Goal: Find specific page/section: Find specific page/section

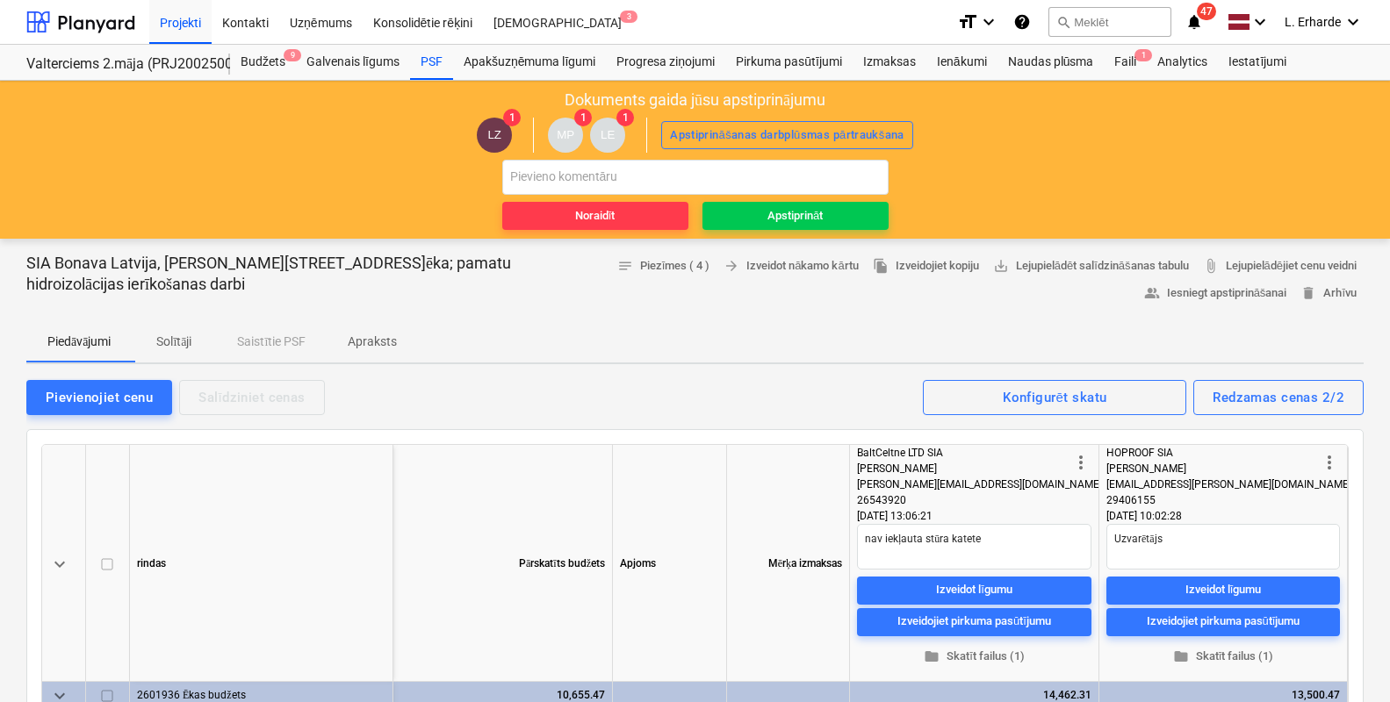
scroll to position [109, 0]
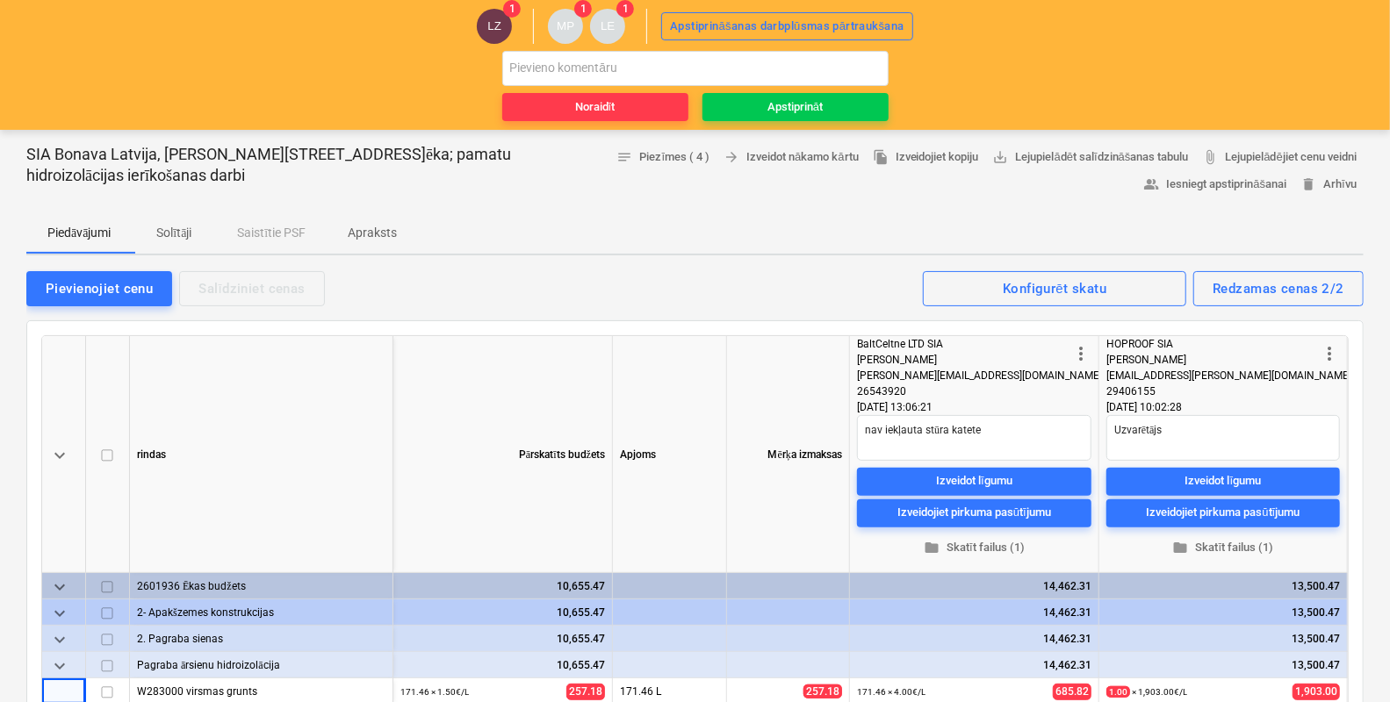
type textarea "x"
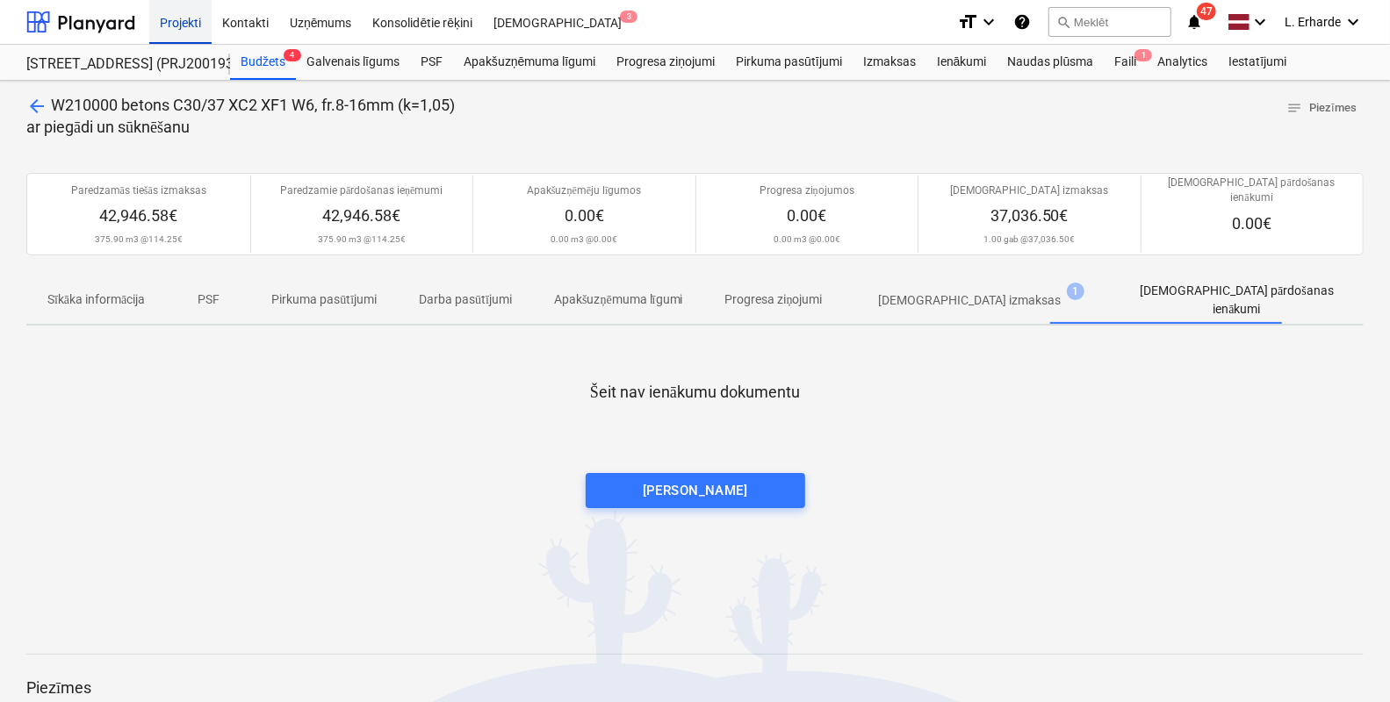
click at [171, 18] on div "Projekti" at bounding box center [180, 21] width 62 height 45
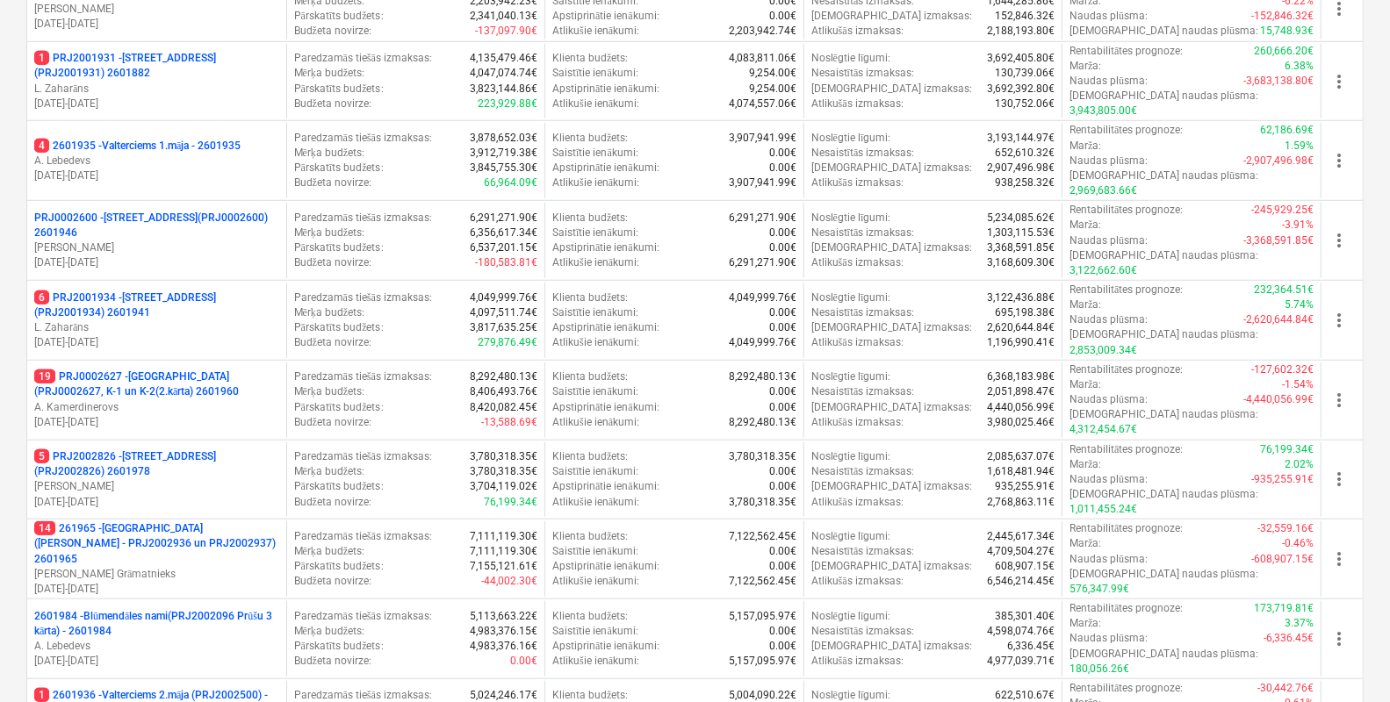
scroll to position [728, 0]
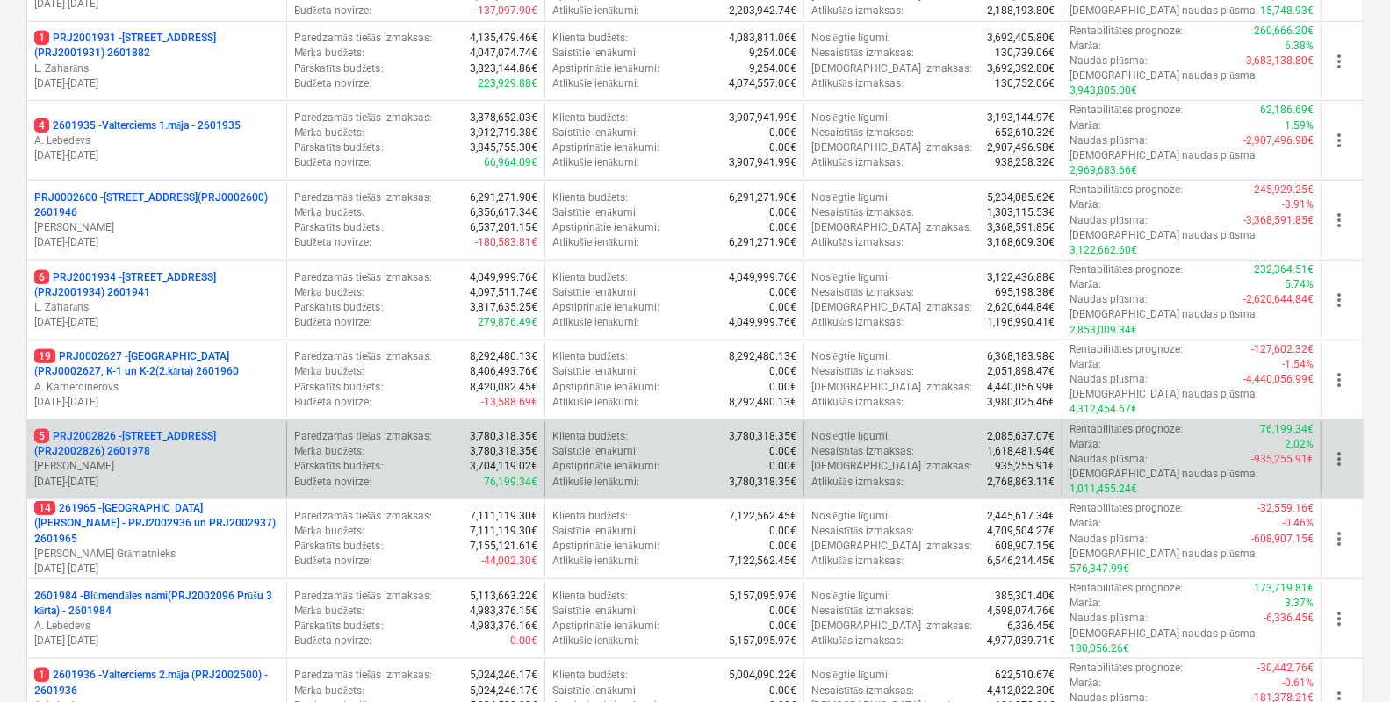
click at [131, 429] on p "5 PRJ2002826 - [STREET_ADDRESS] (PRJ2002826) 2601978" at bounding box center [156, 444] width 245 height 30
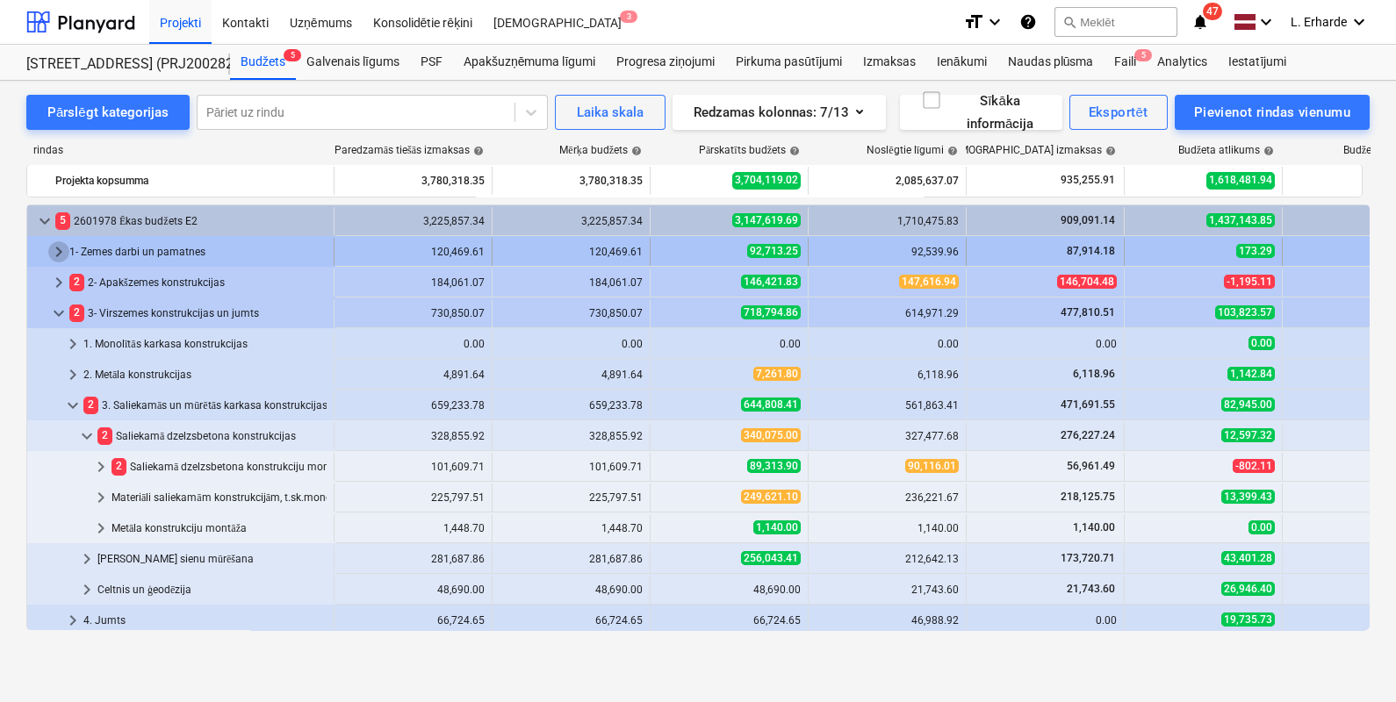
click at [59, 244] on span "keyboard_arrow_right" at bounding box center [58, 251] width 21 height 21
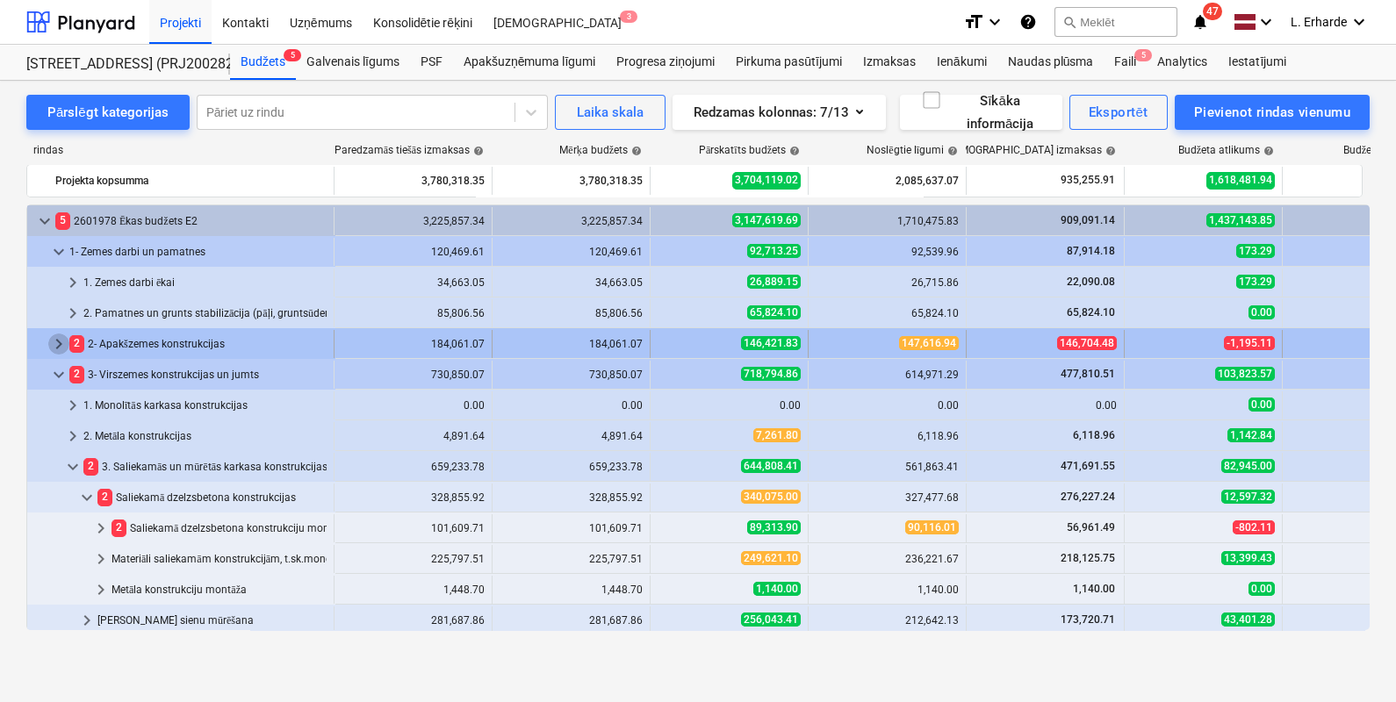
click at [61, 339] on span "keyboard_arrow_right" at bounding box center [58, 344] width 21 height 21
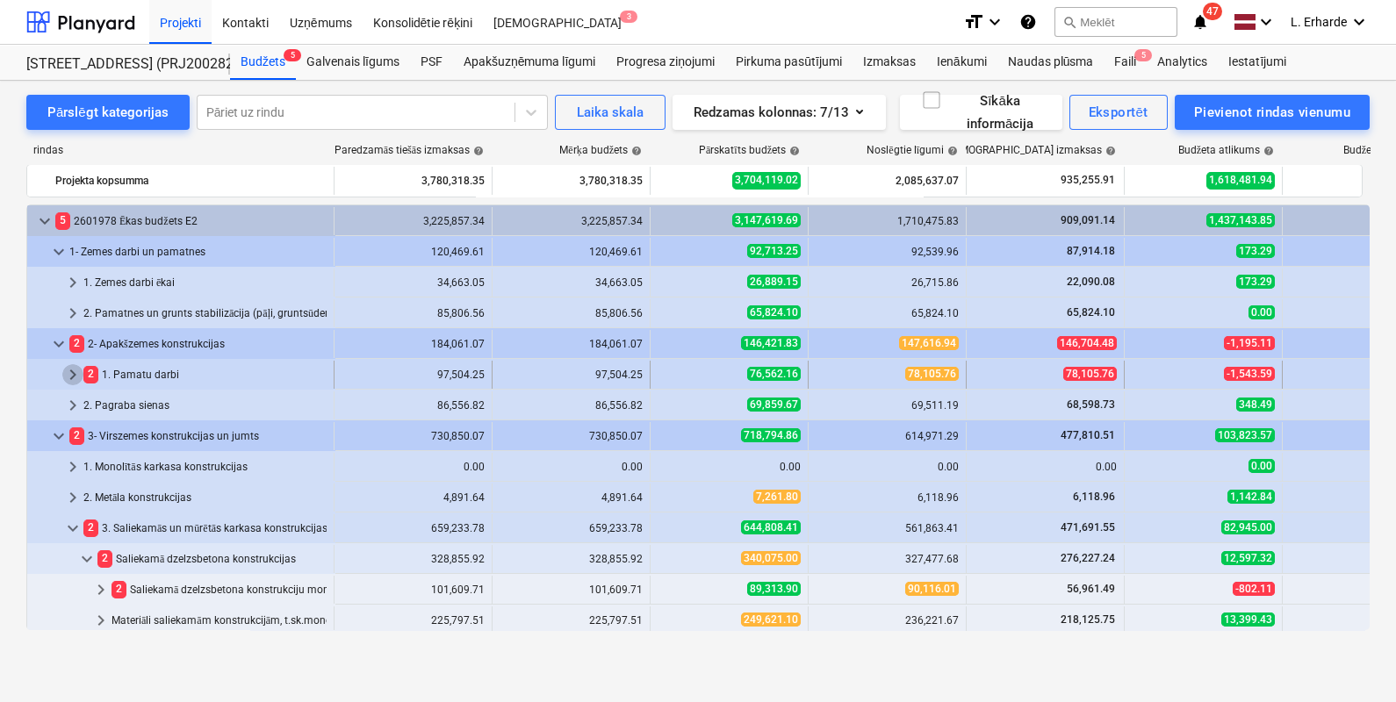
click at [66, 371] on span "keyboard_arrow_right" at bounding box center [72, 374] width 21 height 21
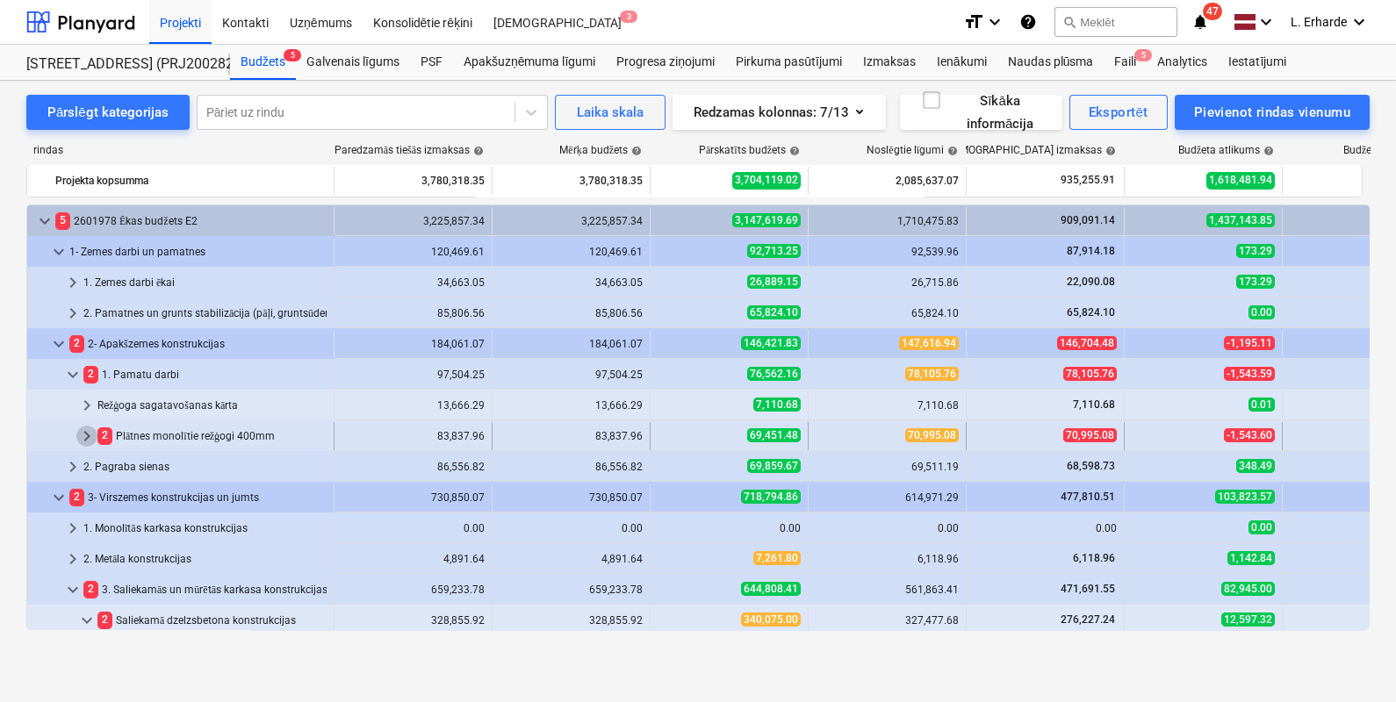
click at [88, 432] on span "keyboard_arrow_right" at bounding box center [86, 436] width 21 height 21
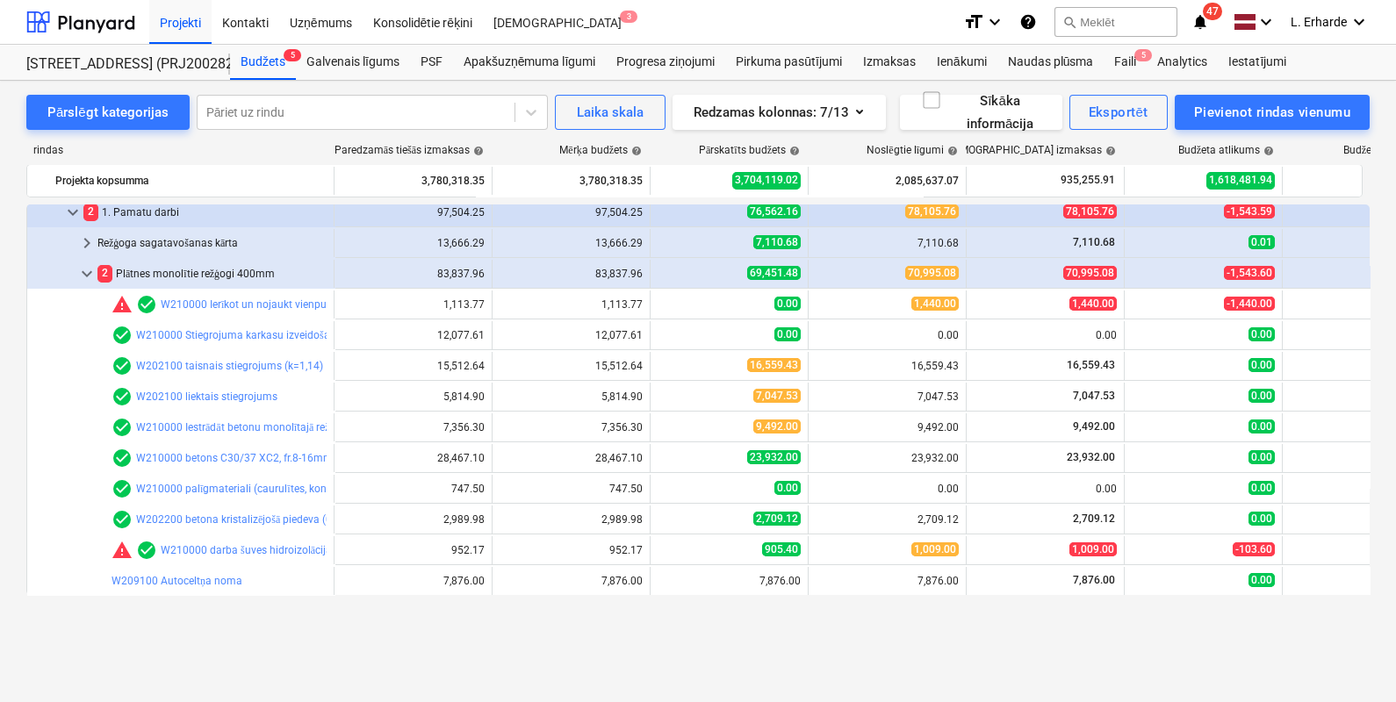
scroll to position [87, 0]
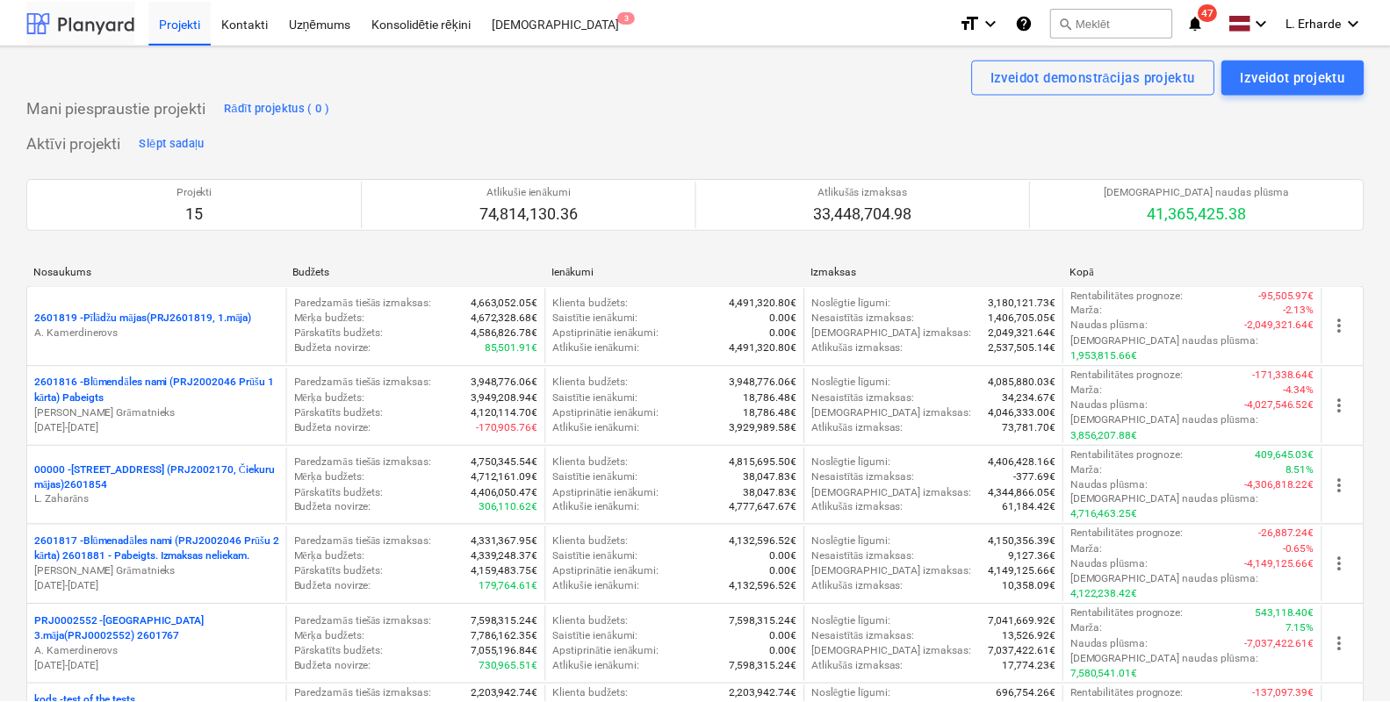
scroll to position [728, 0]
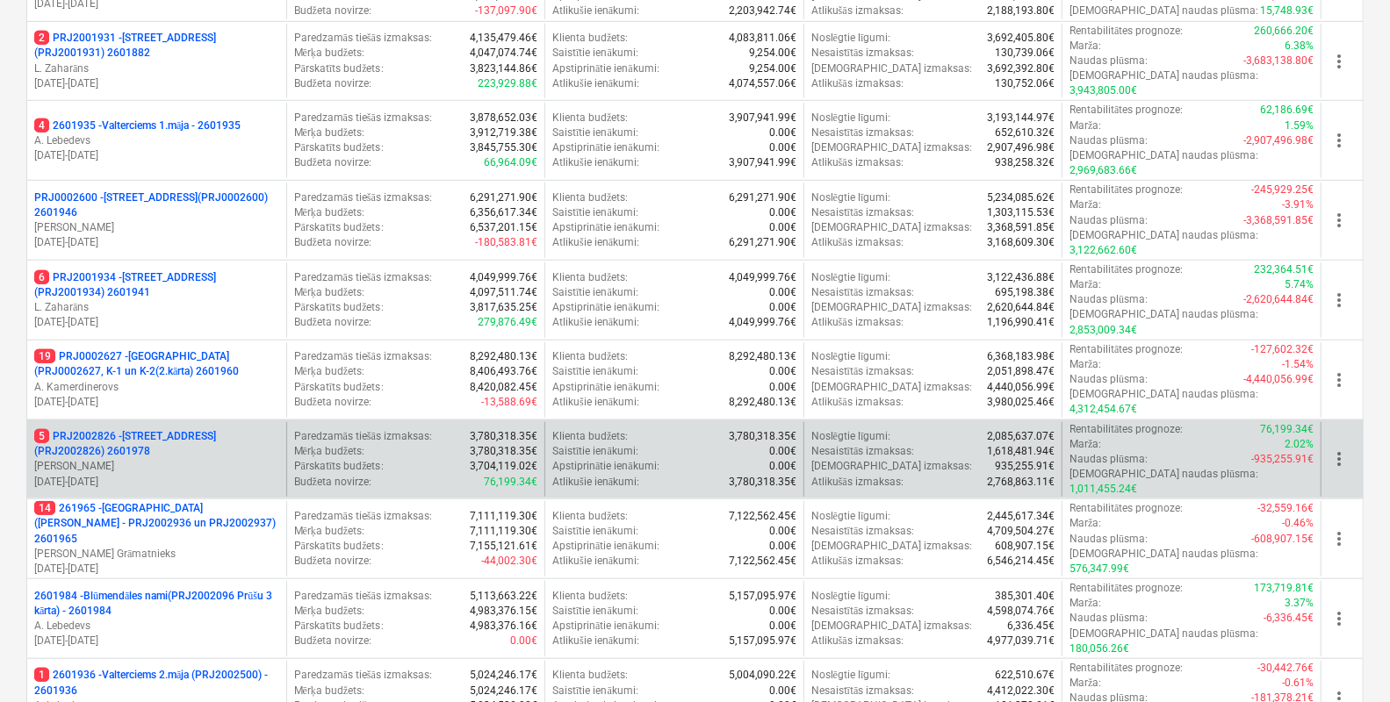
click at [170, 429] on p "5 PRJ2002826 - Stendes iela 8, E2 (PRJ2002826) 2601978" at bounding box center [156, 444] width 245 height 30
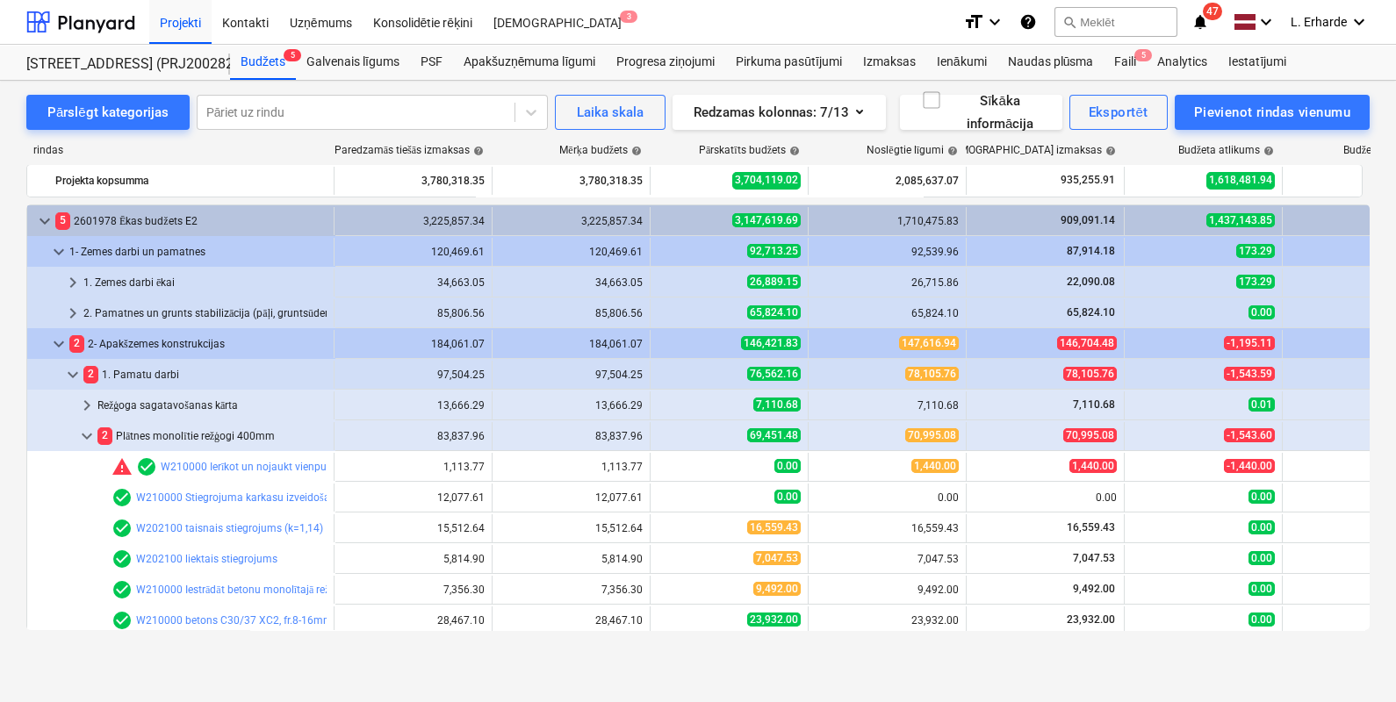
scroll to position [87, 0]
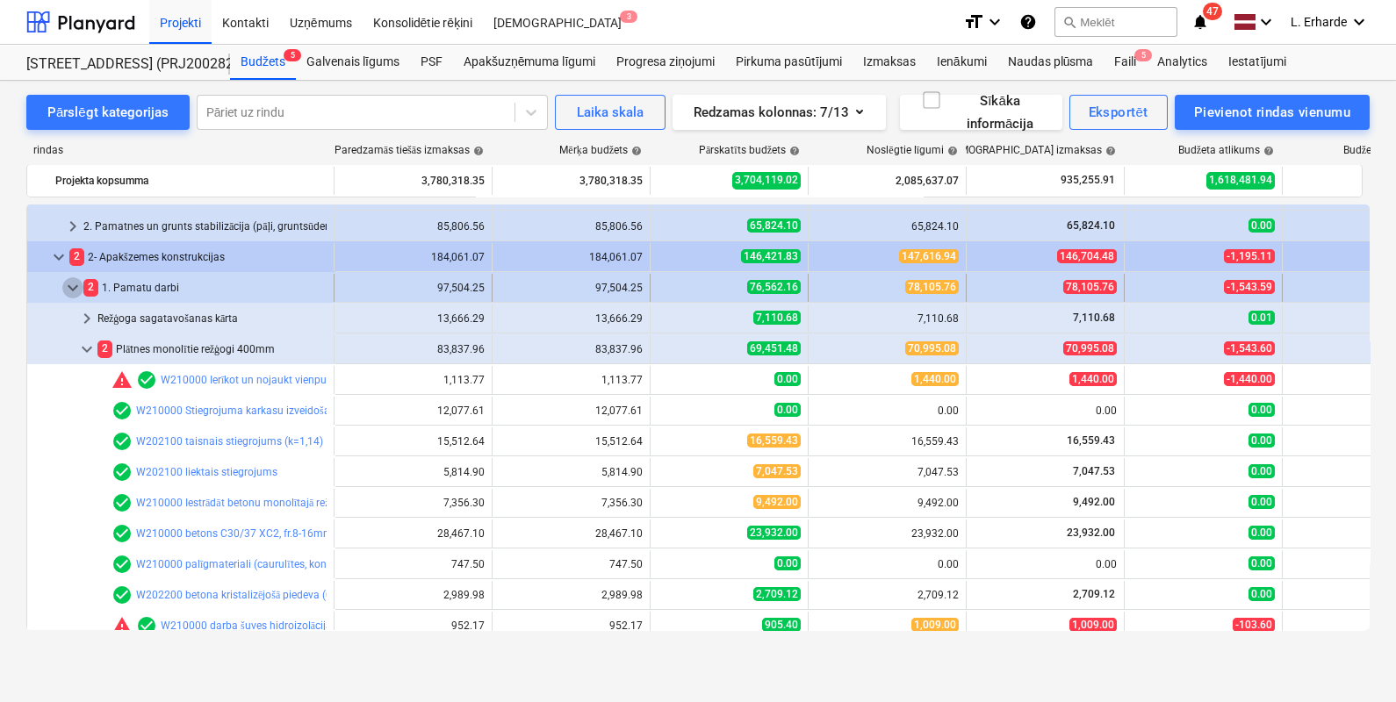
click at [74, 289] on span "keyboard_arrow_down" at bounding box center [72, 287] width 21 height 21
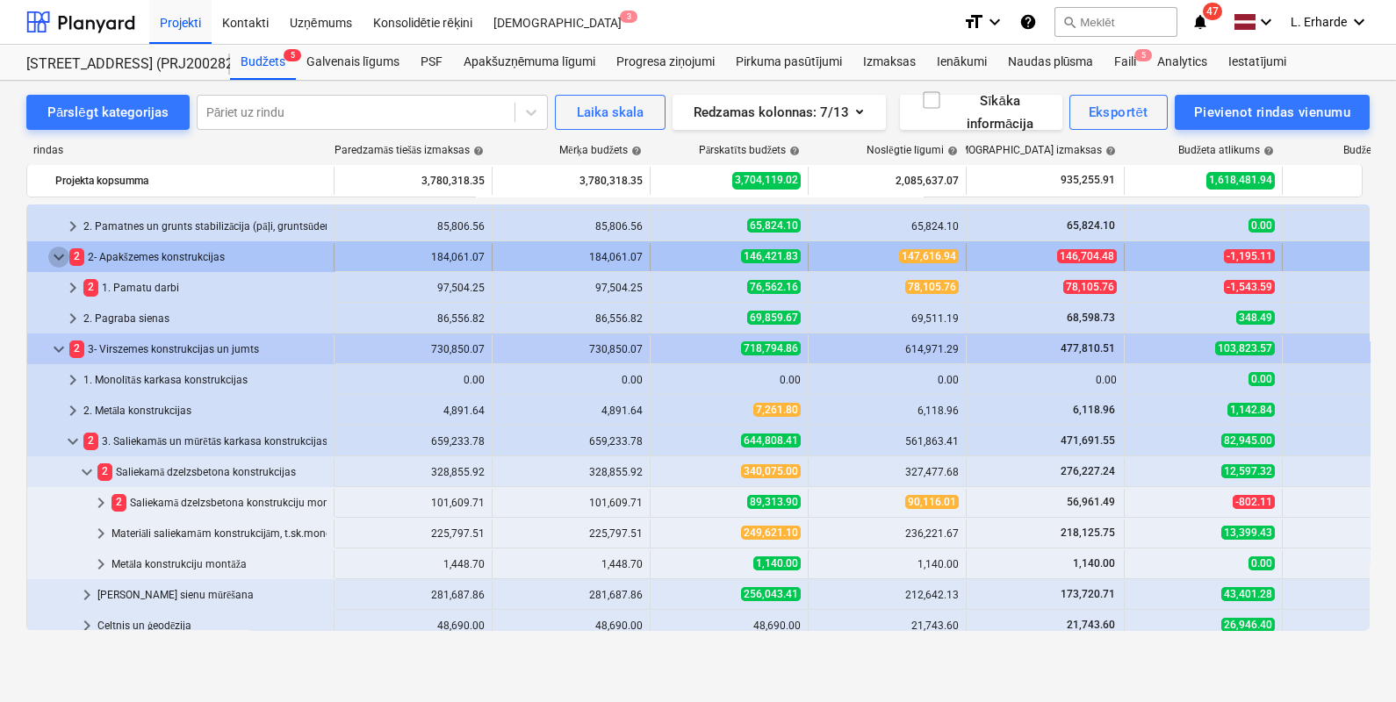
click at [58, 259] on span "keyboard_arrow_down" at bounding box center [58, 257] width 21 height 21
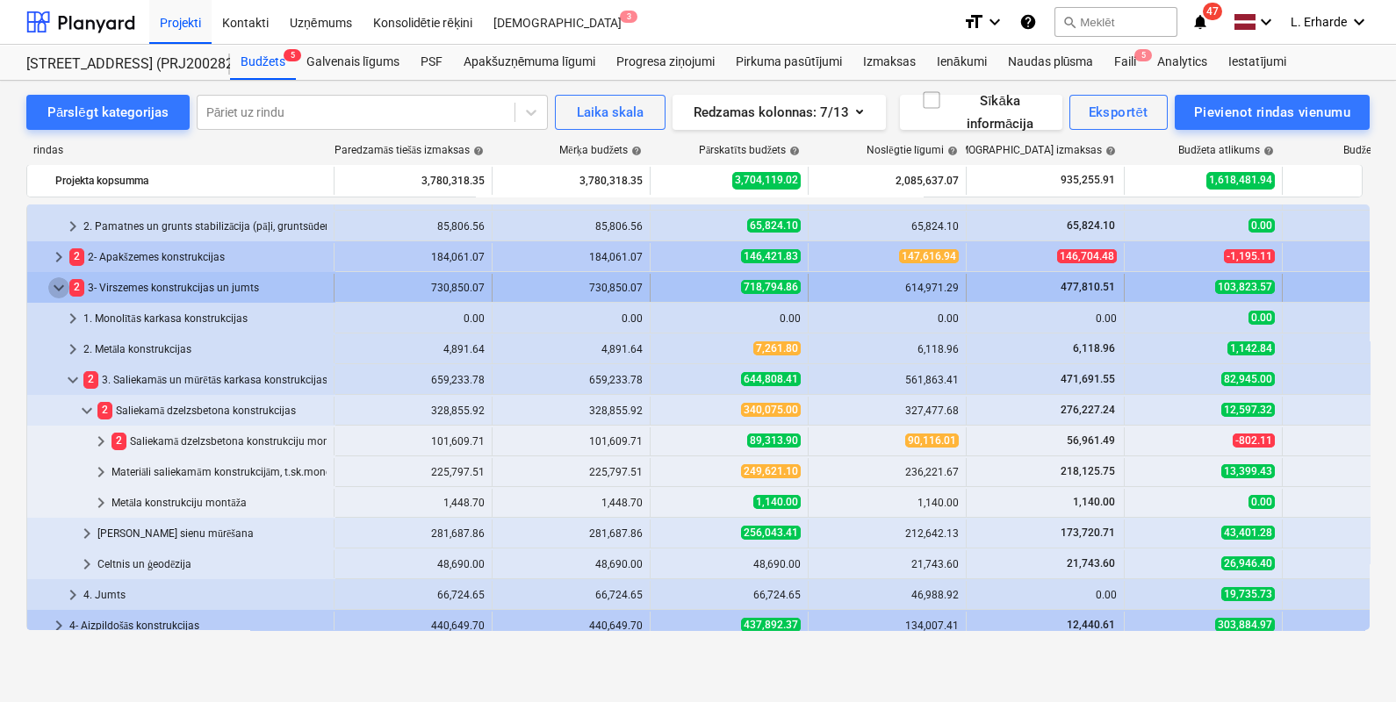
click at [54, 283] on span "keyboard_arrow_down" at bounding box center [58, 287] width 21 height 21
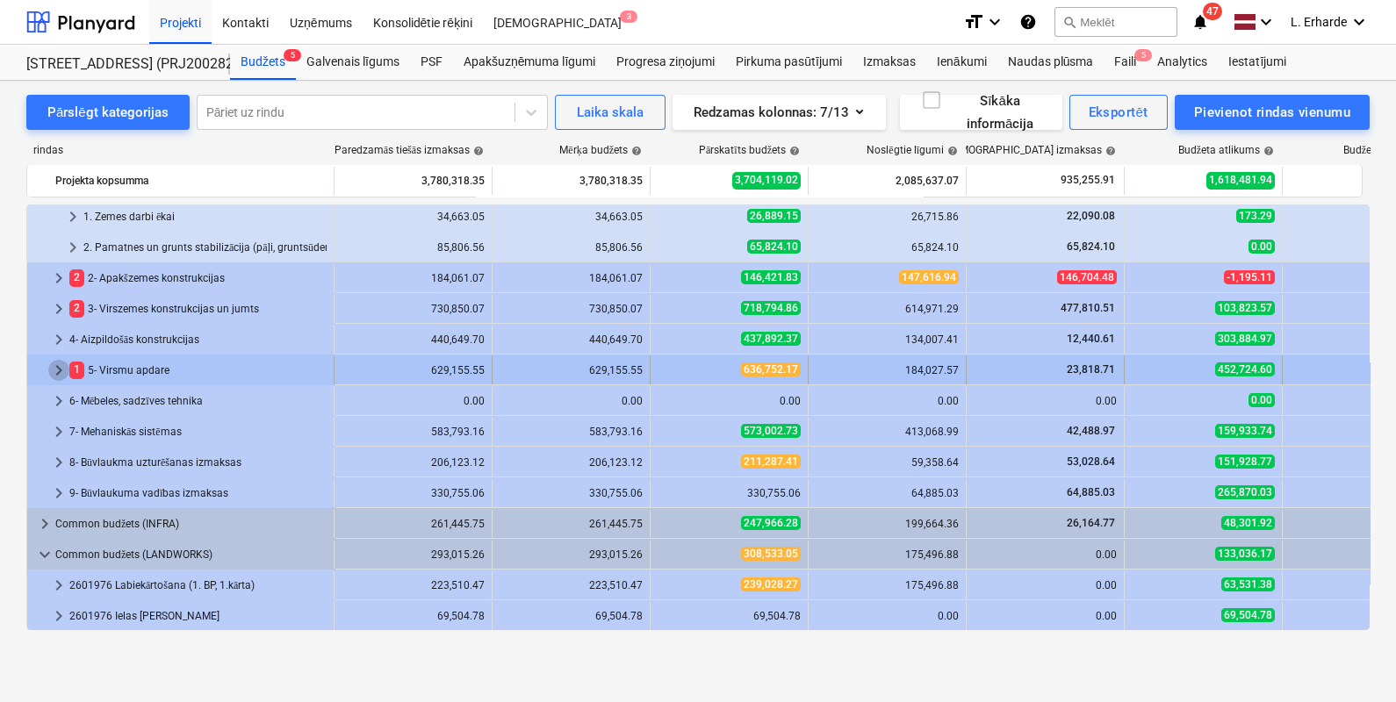
click at [53, 374] on span "keyboard_arrow_right" at bounding box center [58, 370] width 21 height 21
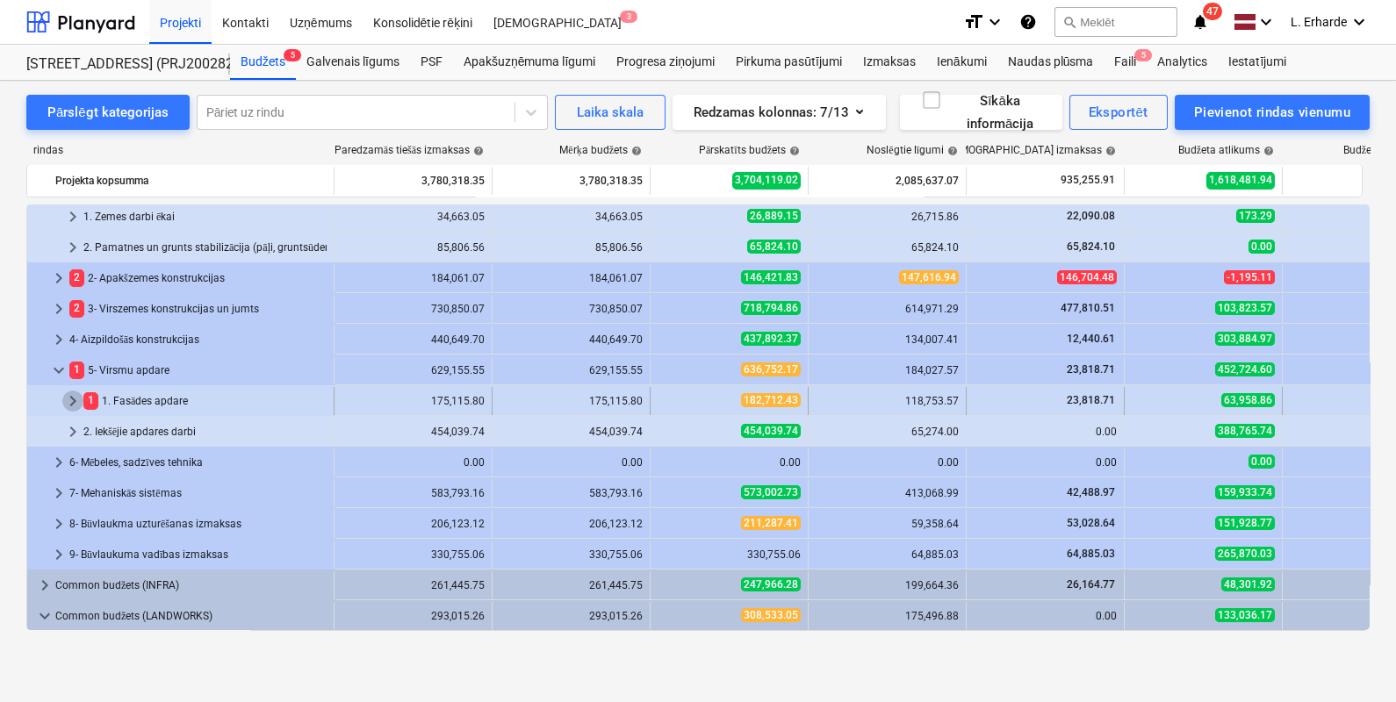
click at [74, 399] on span "keyboard_arrow_right" at bounding box center [72, 401] width 21 height 21
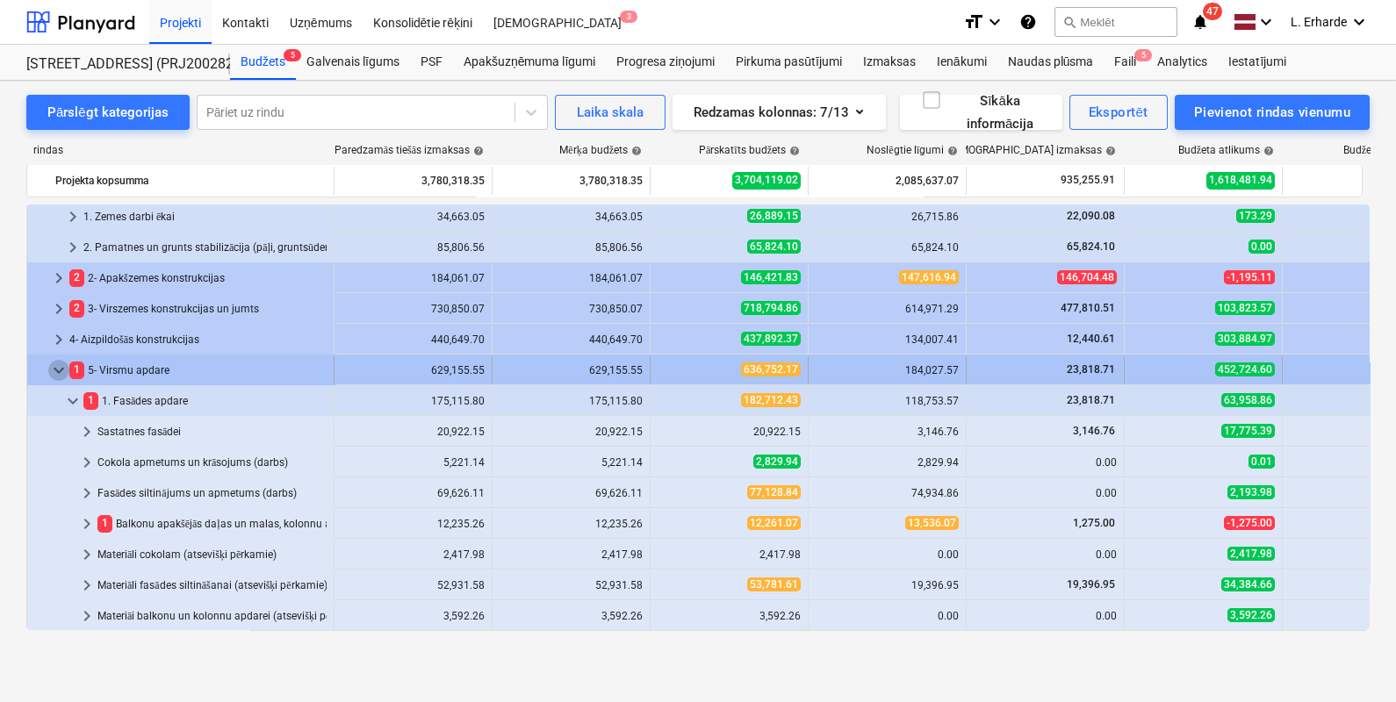
click at [60, 368] on span "keyboard_arrow_down" at bounding box center [58, 370] width 21 height 21
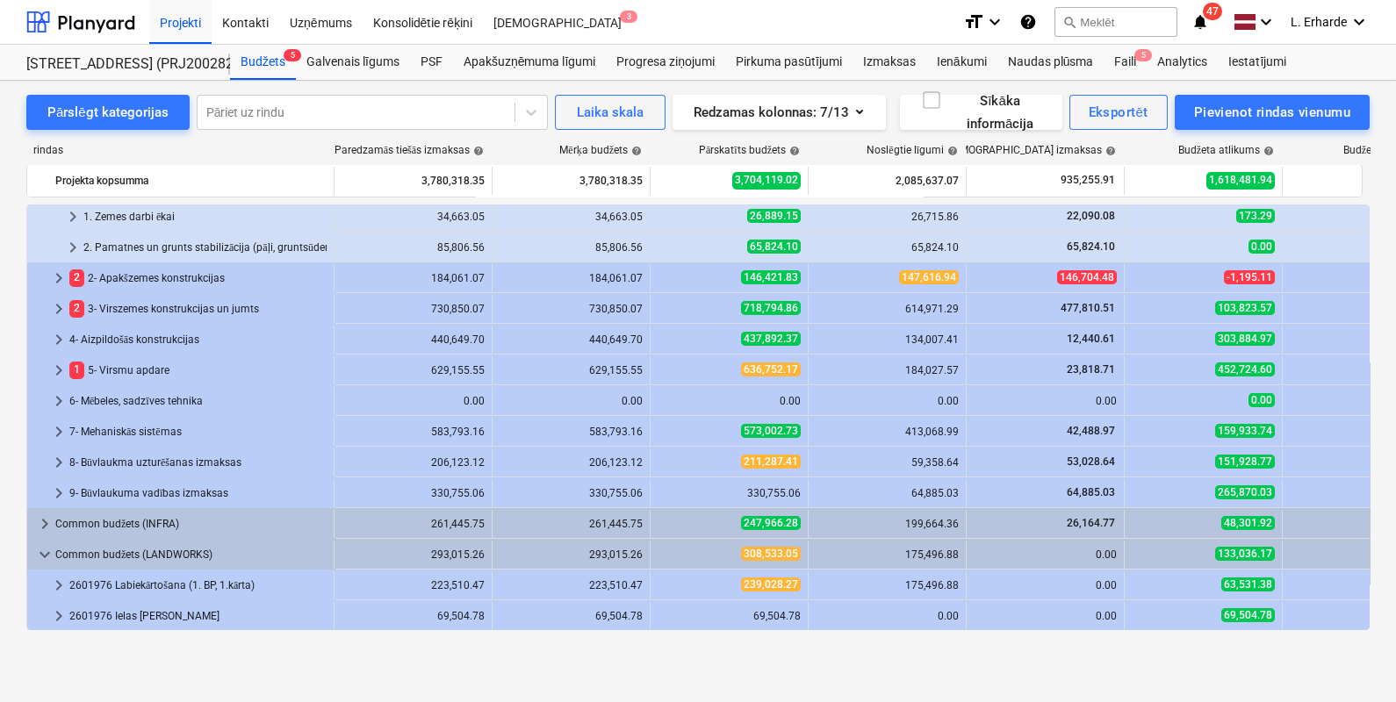
click at [60, 368] on span "keyboard_arrow_right" at bounding box center [58, 370] width 21 height 21
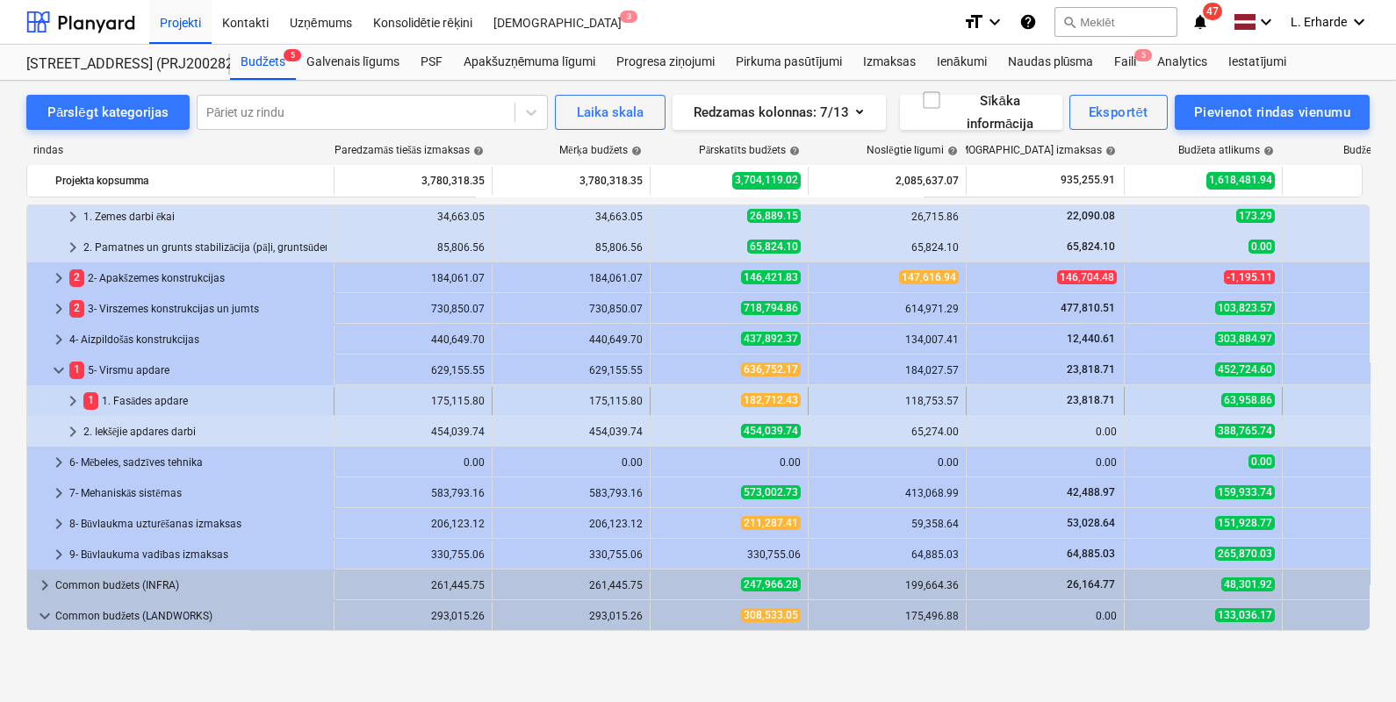
click at [71, 399] on span "keyboard_arrow_right" at bounding box center [72, 401] width 21 height 21
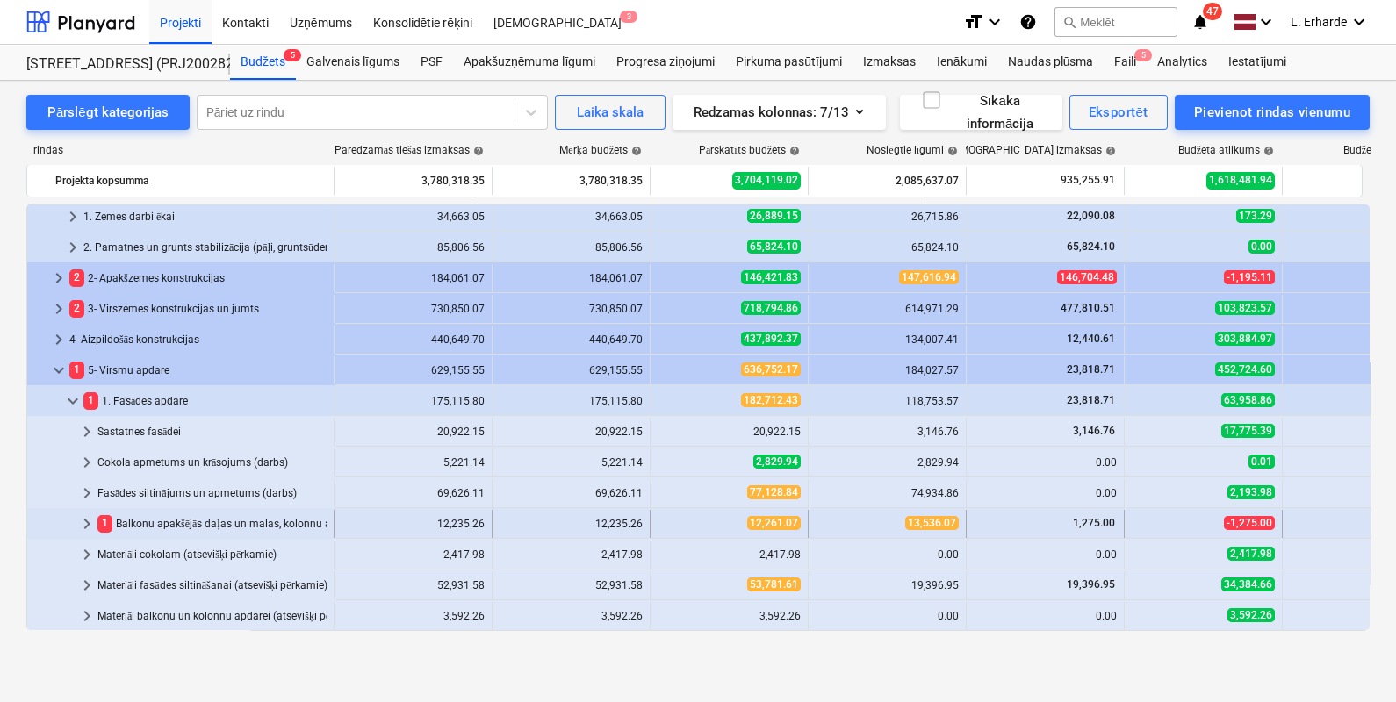
click at [87, 526] on span "keyboard_arrow_right" at bounding box center [86, 524] width 21 height 21
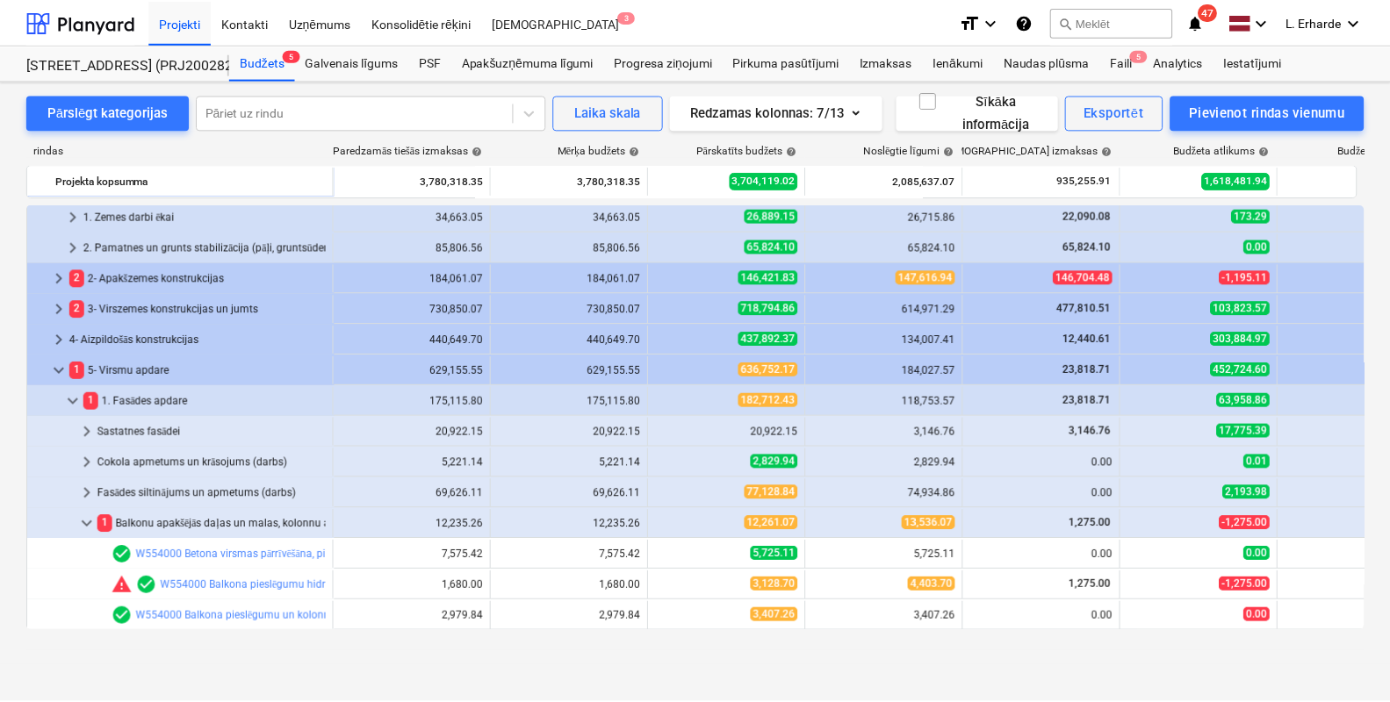
scroll to position [162, 0]
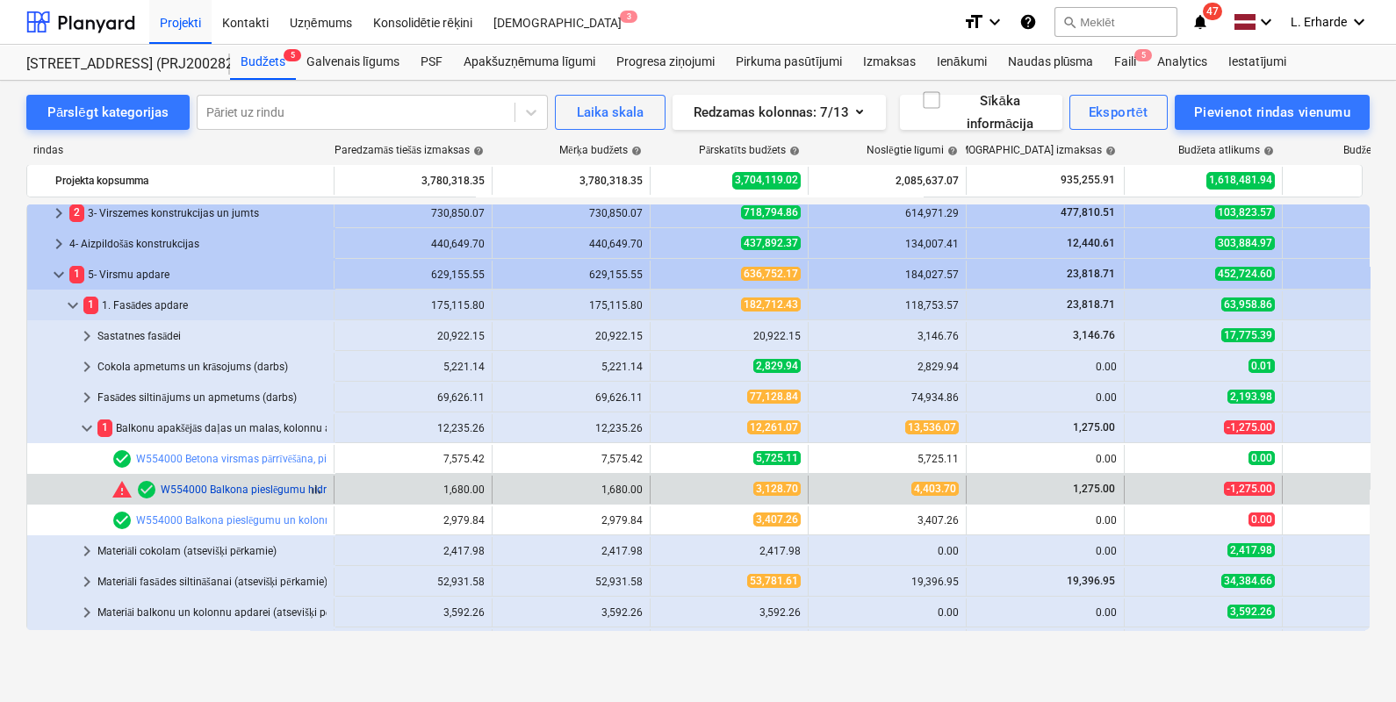
click at [268, 489] on link "W554000 Balkona pieslēgumu hidroizolācija, atbilstoši mezglam" at bounding box center [313, 490] width 305 height 12
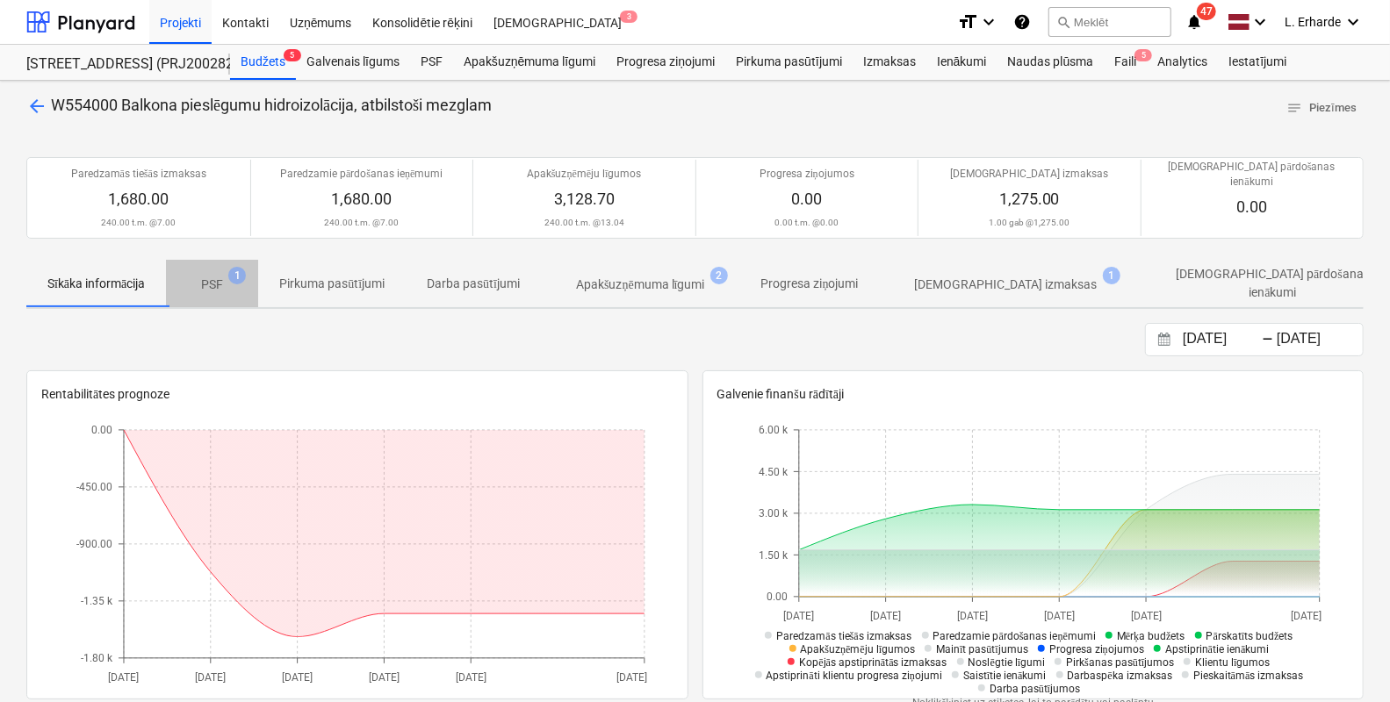
click at [219, 276] on p "PSF" at bounding box center [212, 285] width 22 height 18
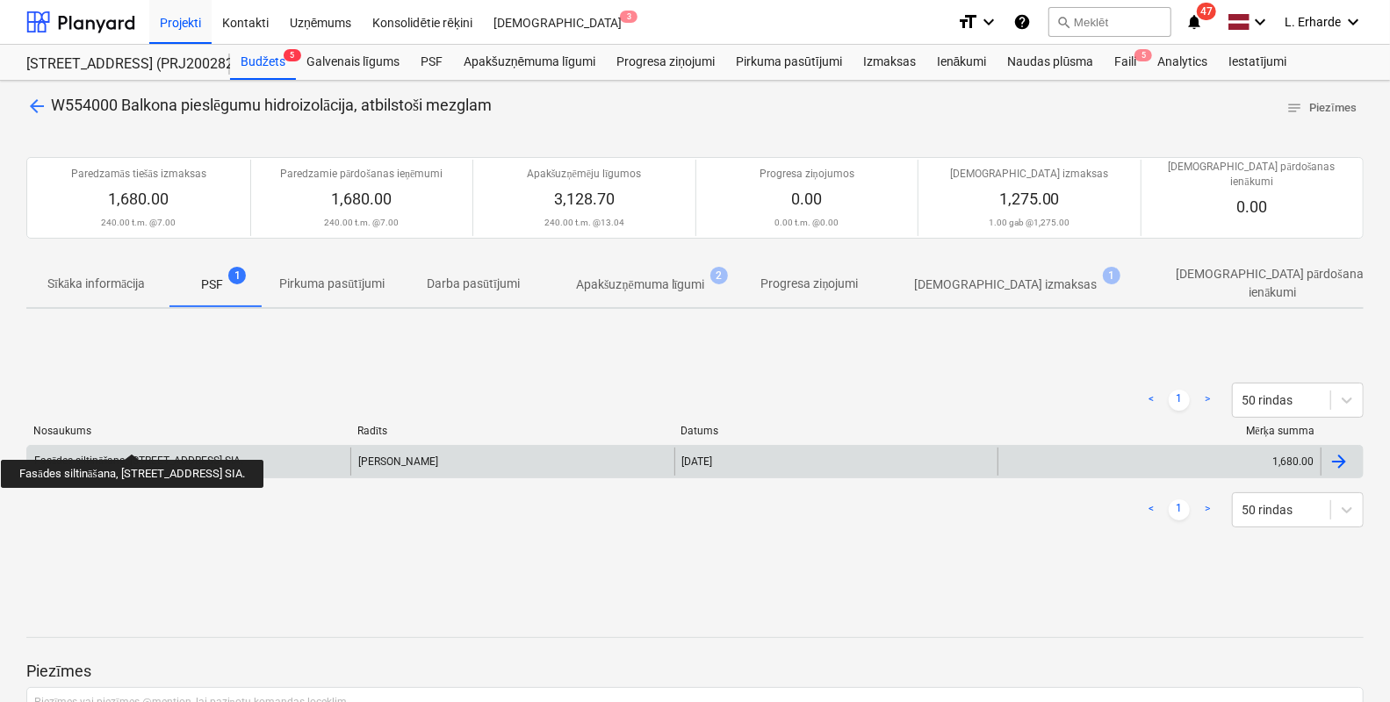
click at [167, 455] on div "Fasādes siltināšana, Stendes iela 8 E2, Bonava Latvija SIA." at bounding box center [138, 461] width 209 height 13
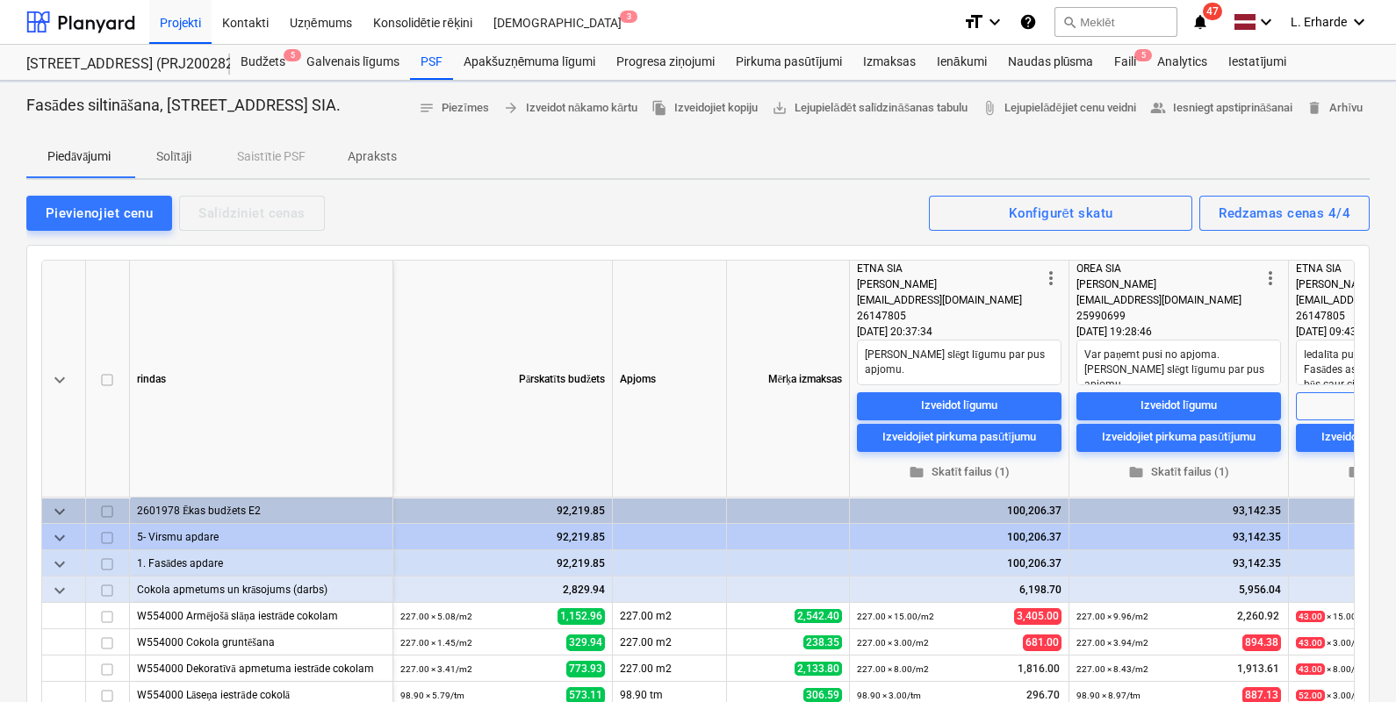
type textarea "x"
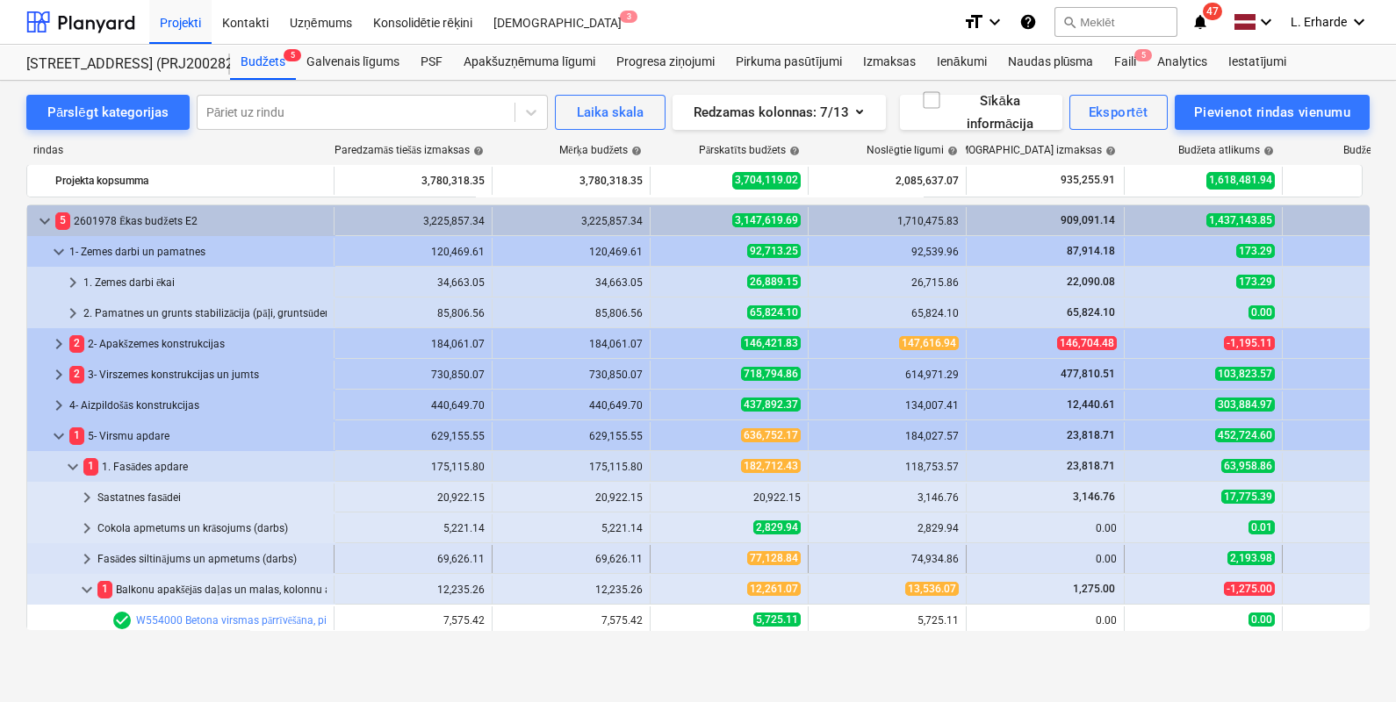
scroll to position [162, 0]
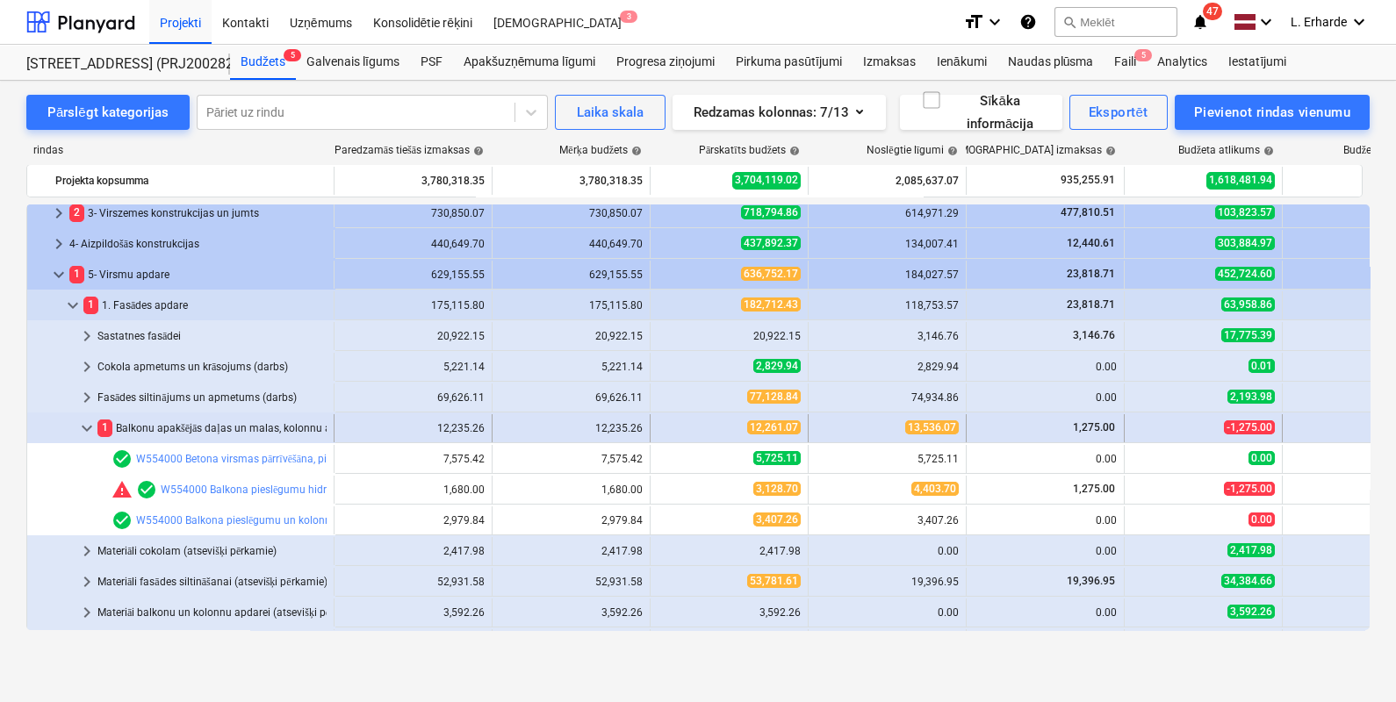
click at [87, 432] on span "keyboard_arrow_down" at bounding box center [86, 428] width 21 height 21
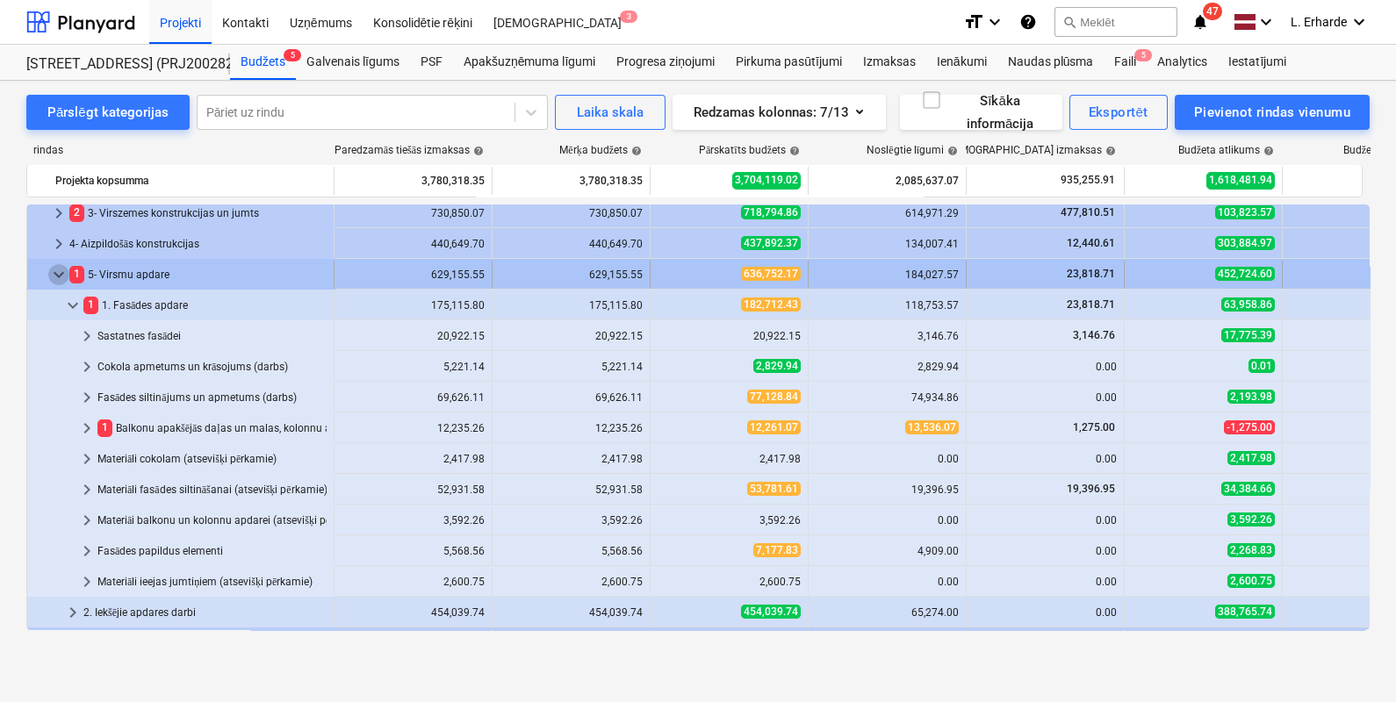
click at [54, 273] on span "keyboard_arrow_down" at bounding box center [58, 274] width 21 height 21
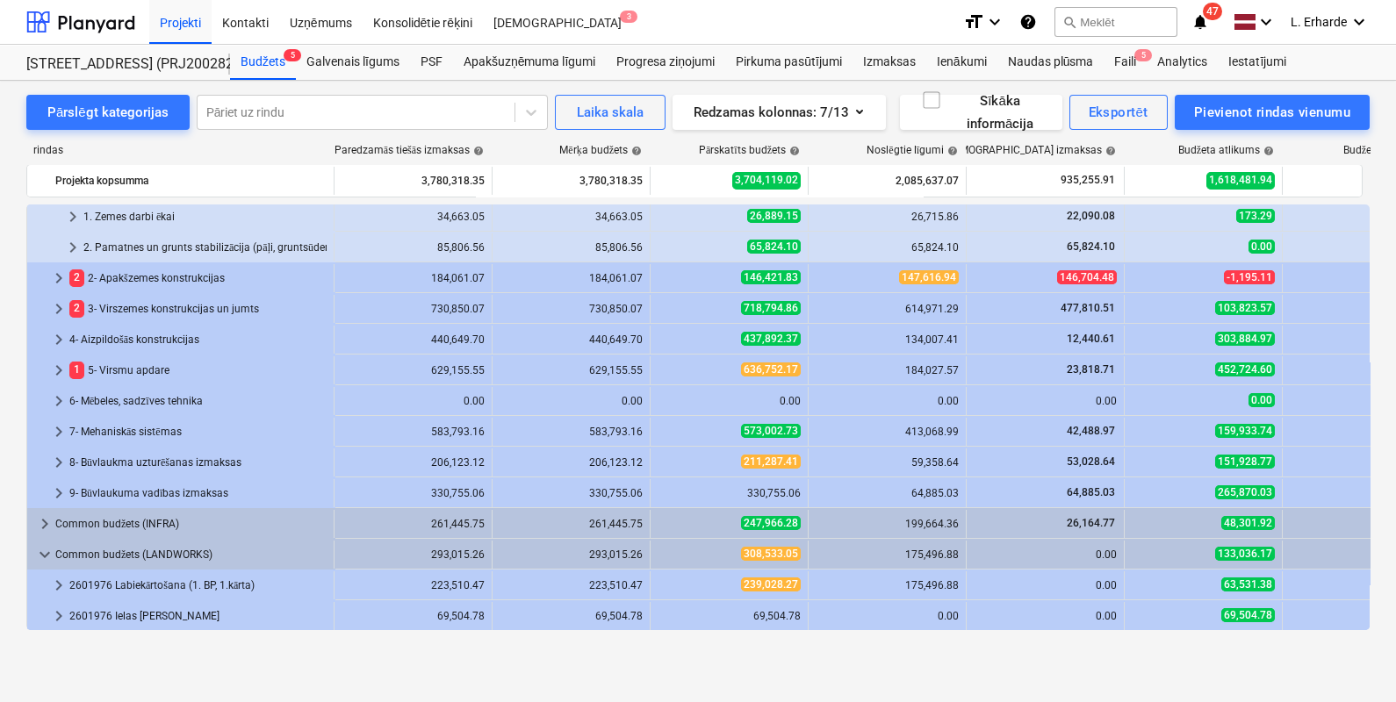
scroll to position [66, 0]
click at [174, 59] on div "Stendes iela 8, E2 (PRJ2002826) 2601978" at bounding box center [117, 64] width 183 height 18
click at [74, 243] on span "keyboard_arrow_right" at bounding box center [72, 247] width 21 height 21
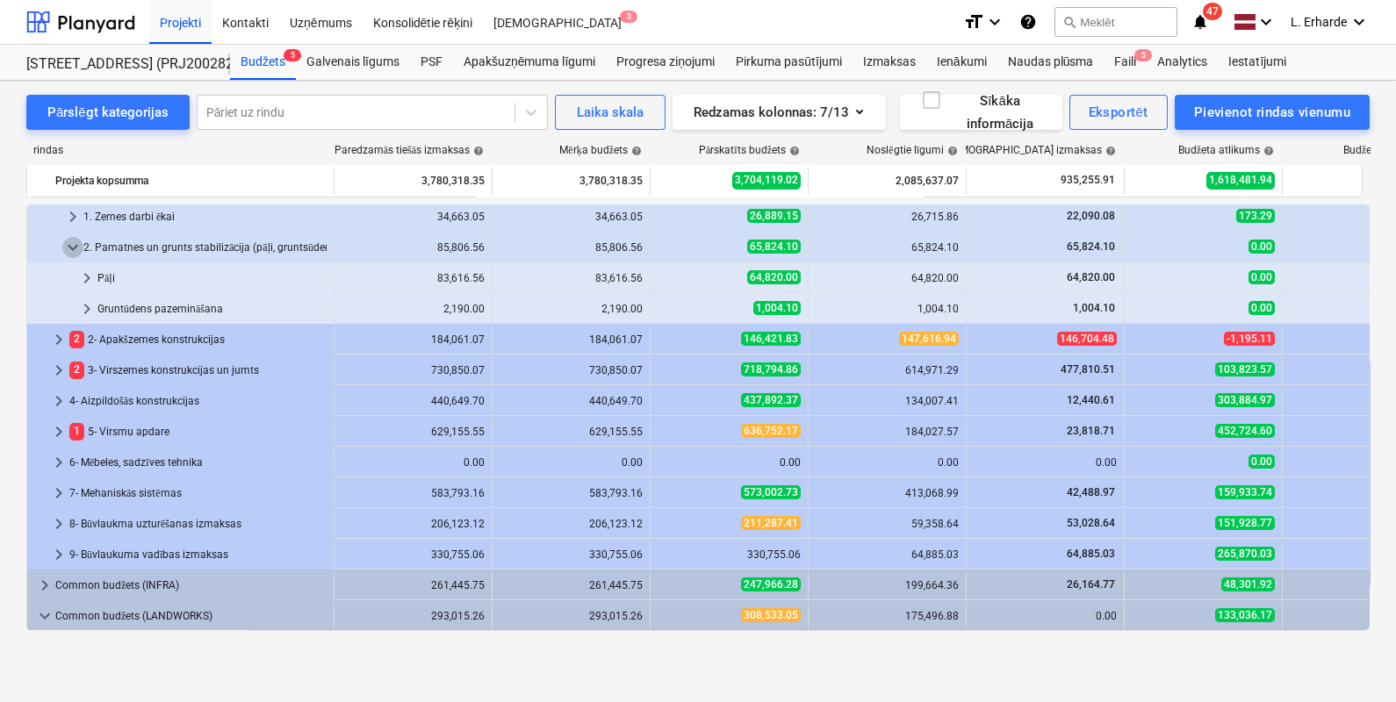
click at [74, 243] on span "keyboard_arrow_down" at bounding box center [72, 247] width 21 height 21
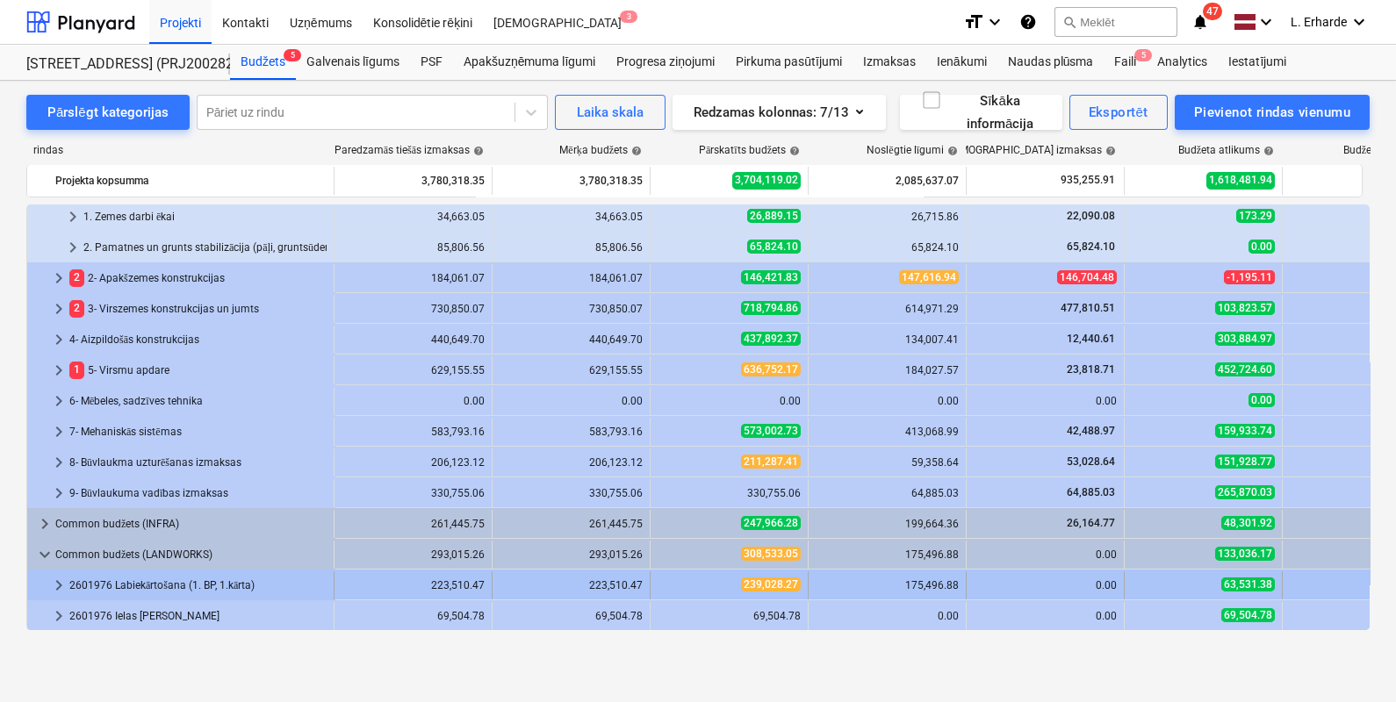
click at [162, 583] on div "2601976 Labiekārtošana (1. BP, 1.kārta)" at bounding box center [197, 585] width 257 height 28
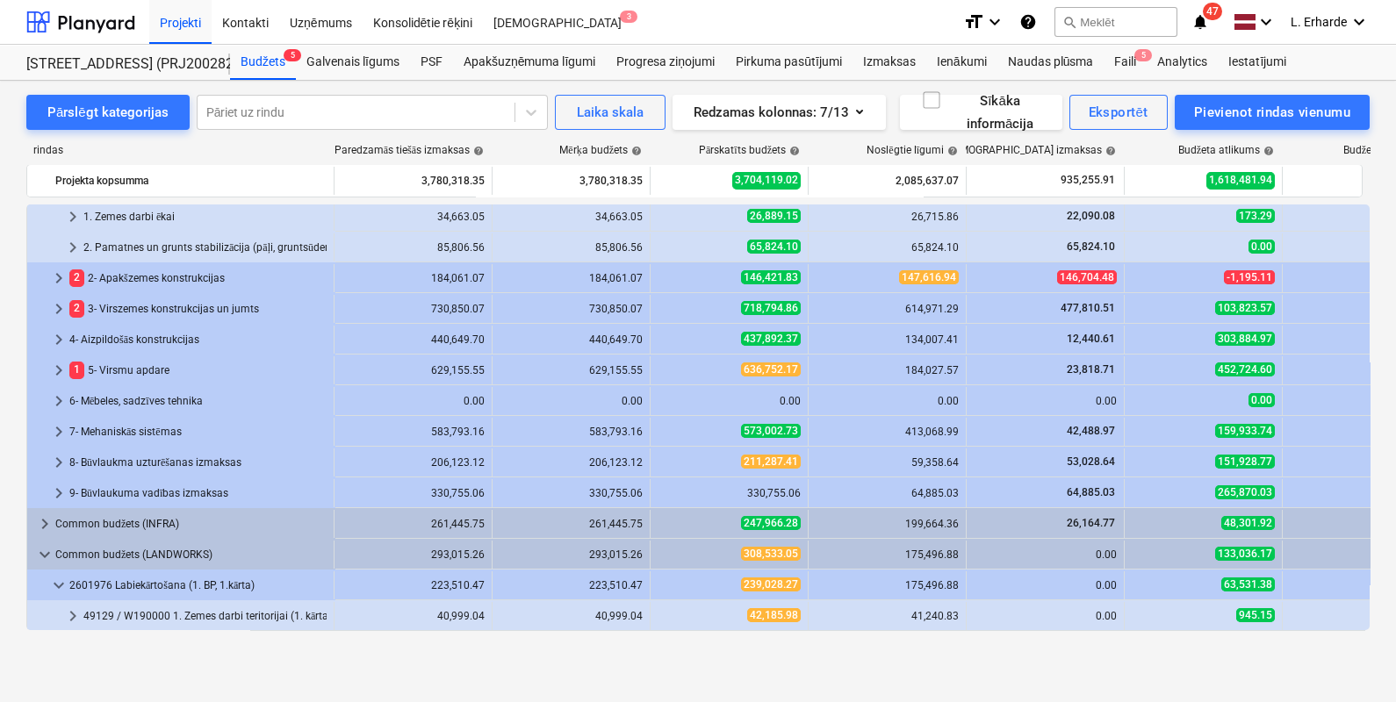
scroll to position [188, 0]
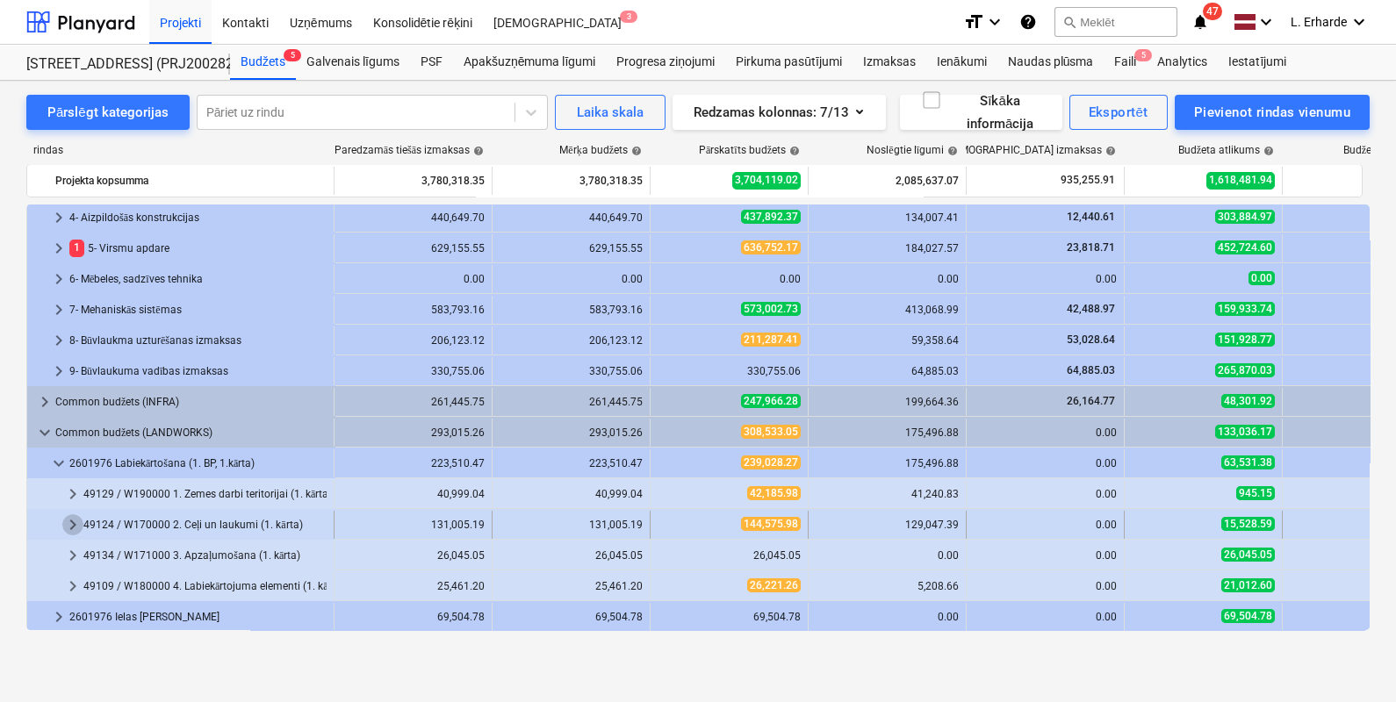
click at [72, 525] on span "keyboard_arrow_right" at bounding box center [72, 524] width 21 height 21
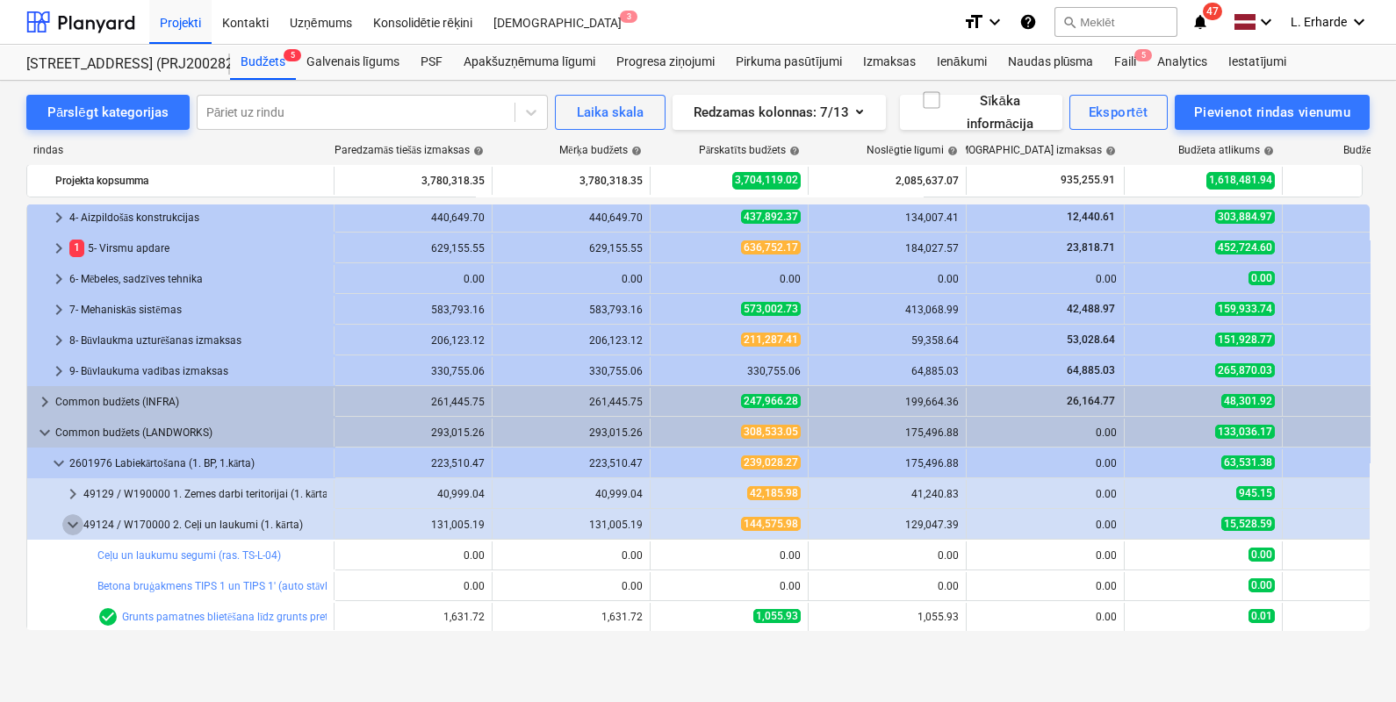
click at [72, 525] on span "keyboard_arrow_down" at bounding box center [72, 524] width 21 height 21
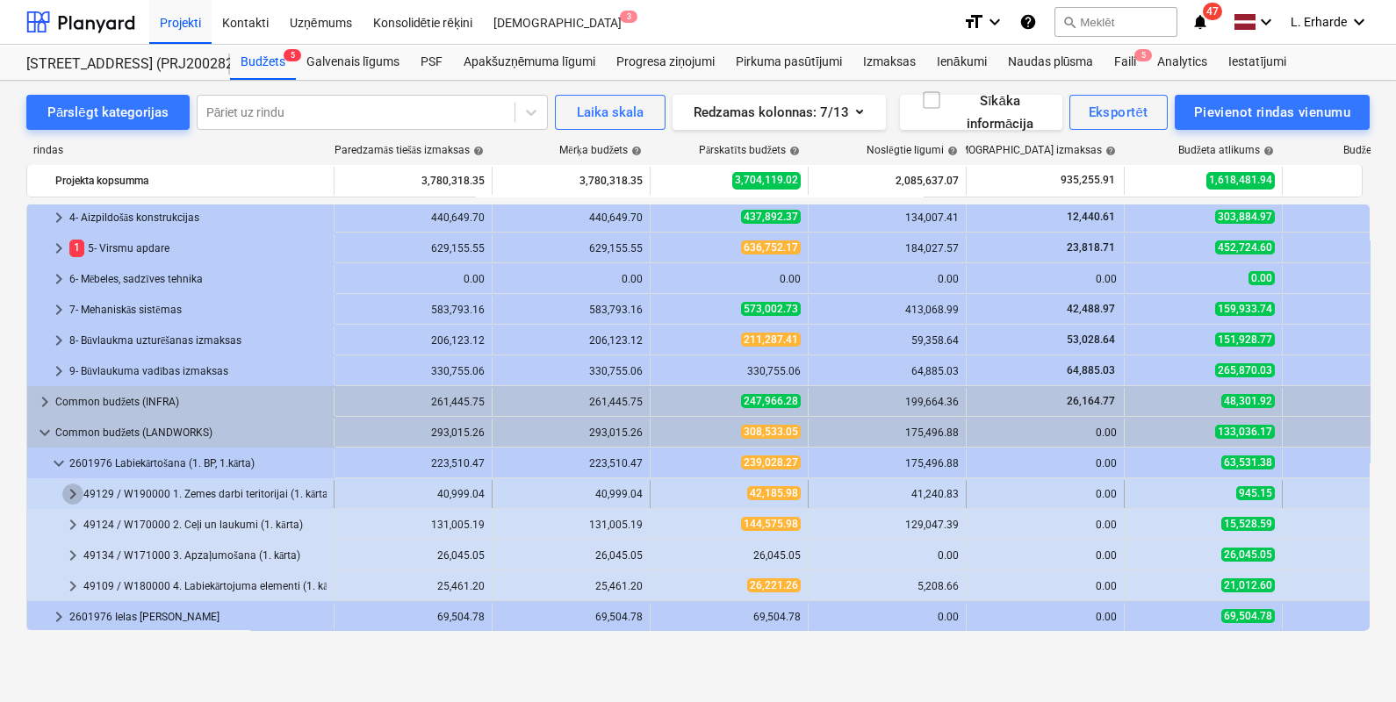
click at [70, 488] on span "keyboard_arrow_right" at bounding box center [72, 494] width 21 height 21
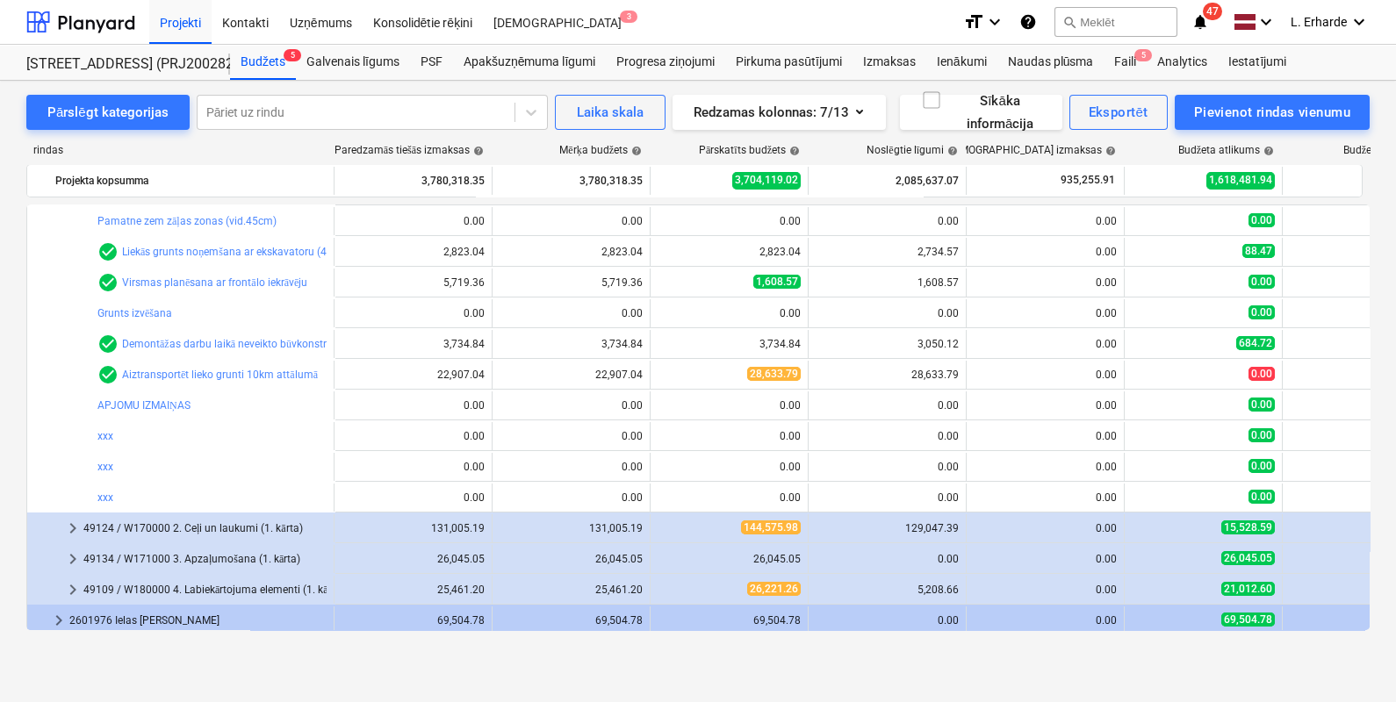
scroll to position [732, 0]
